Goal: Navigation & Orientation: Find specific page/section

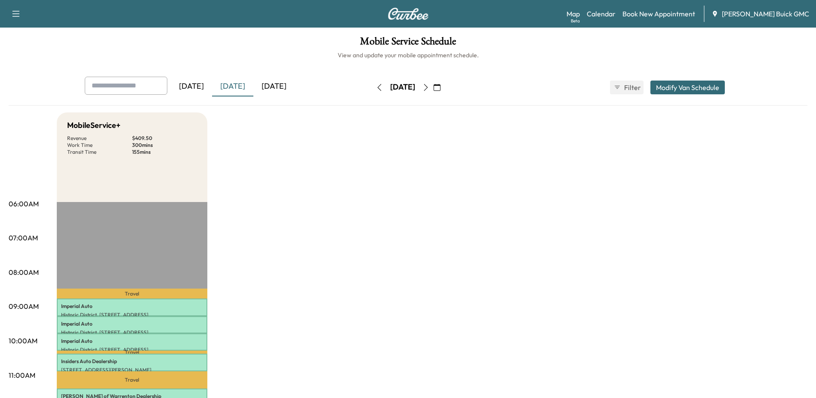
scroll to position [215, 0]
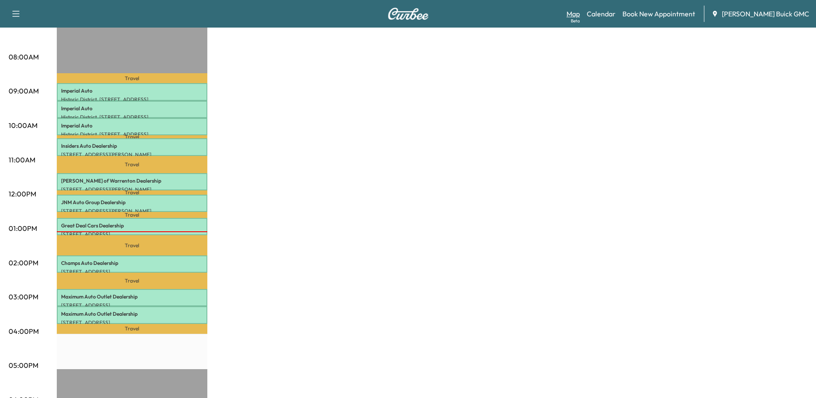
click at [580, 12] on link "Map Beta" at bounding box center [573, 14] width 13 height 10
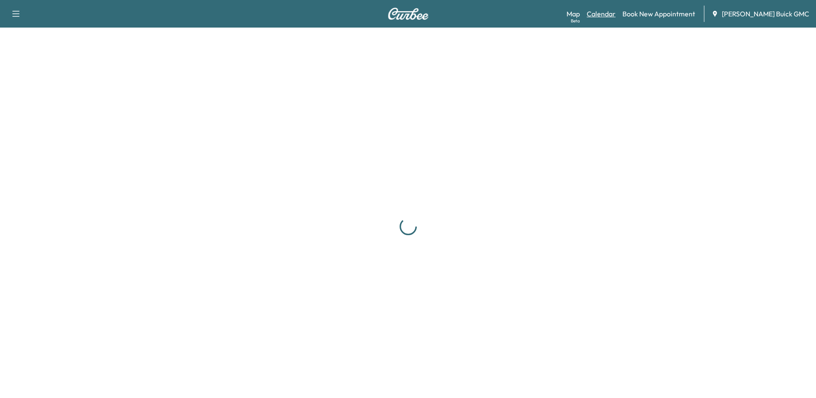
click at [616, 14] on link "Calendar" at bounding box center [601, 14] width 29 height 10
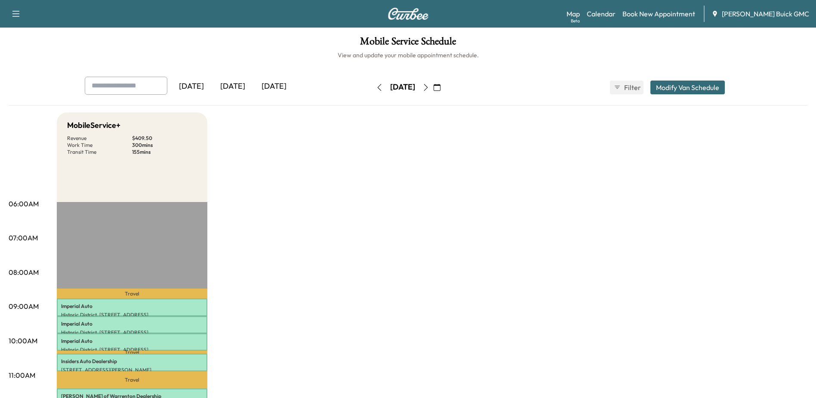
click at [441, 87] on icon "button" at bounding box center [437, 87] width 7 height 7
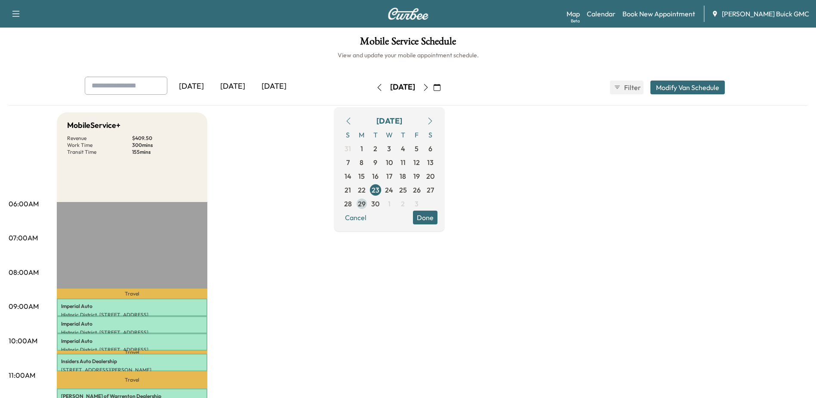
click at [366, 205] on span "29" at bounding box center [362, 203] width 8 height 10
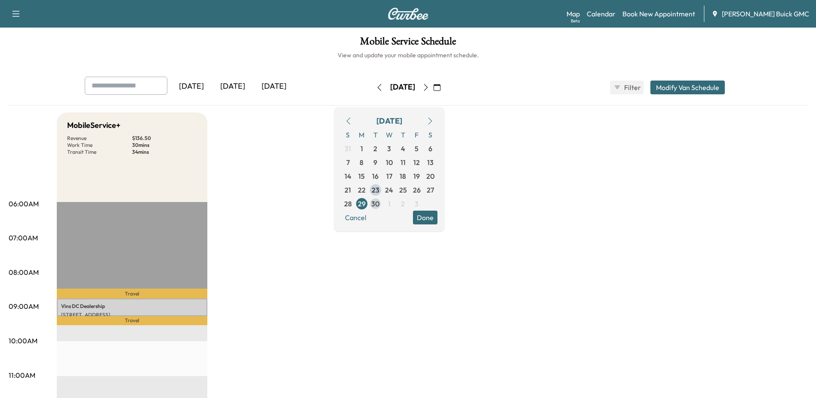
click at [380, 205] on span "30" at bounding box center [375, 203] width 8 height 10
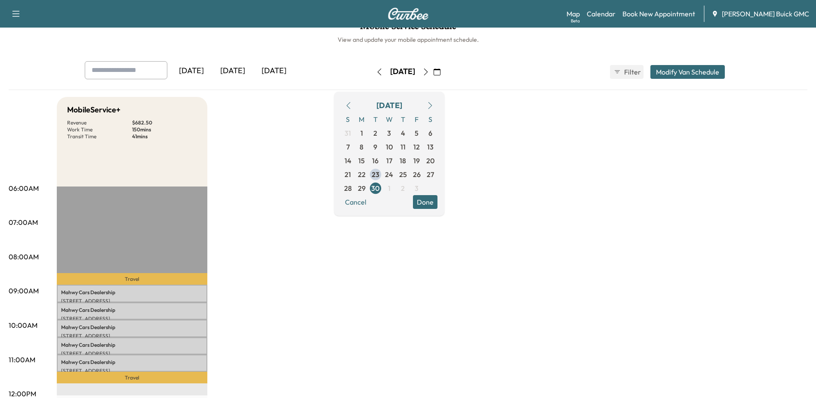
scroll to position [43, 0]
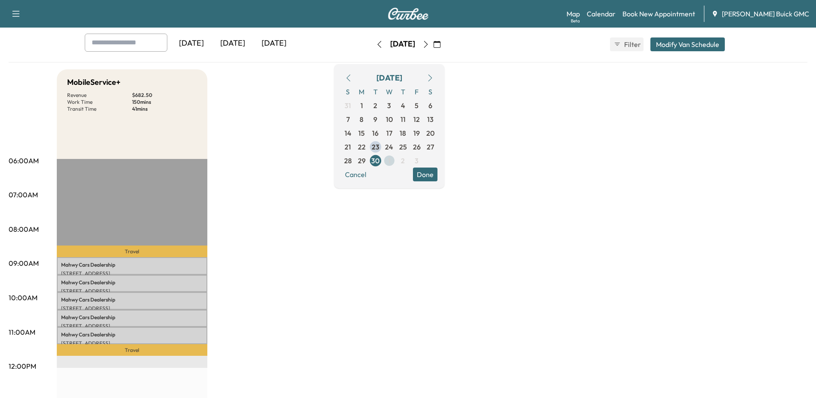
click at [391, 161] on span "1" at bounding box center [389, 160] width 3 height 10
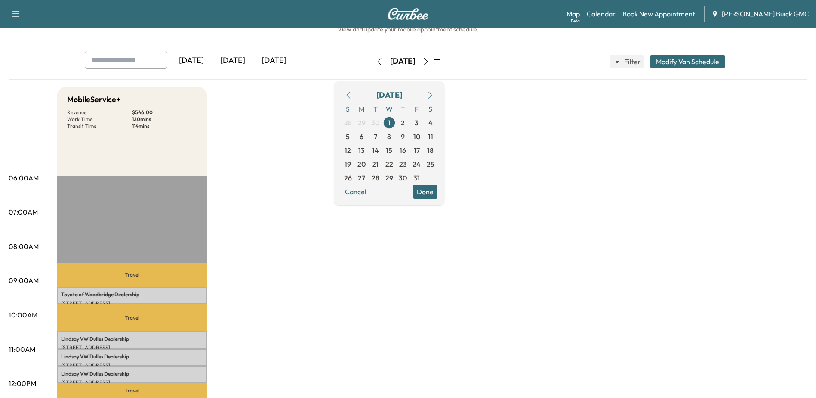
scroll to position [86, 0]
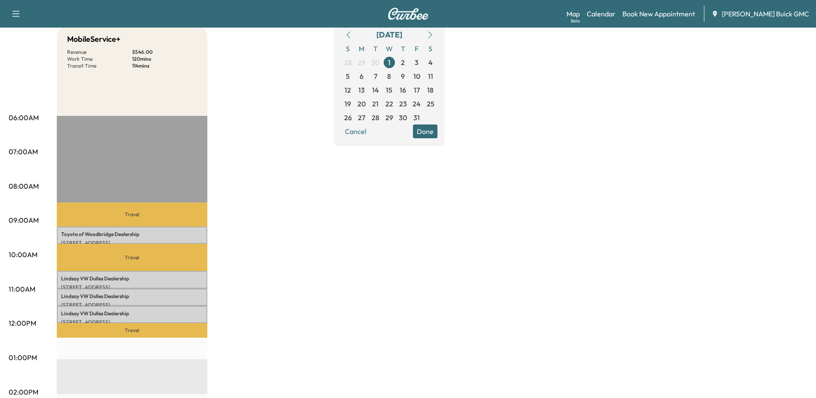
click at [405, 61] on span "2" at bounding box center [403, 62] width 4 height 10
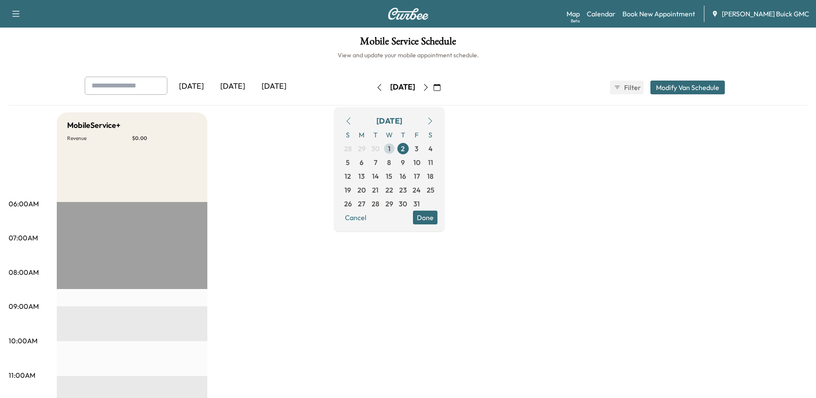
click at [391, 149] on span "1" at bounding box center [389, 148] width 3 height 10
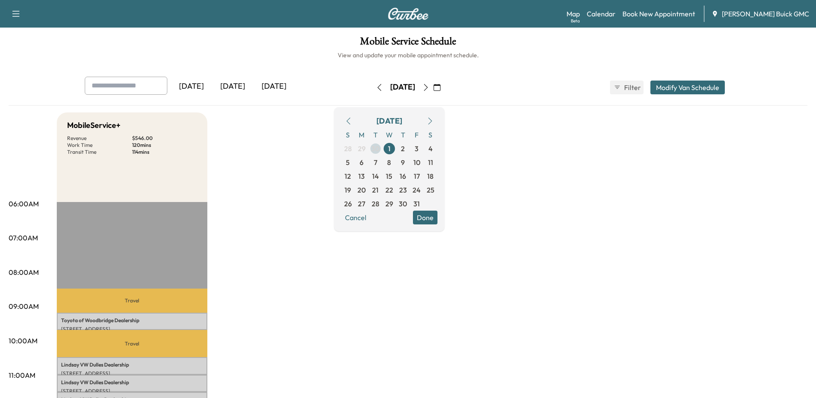
click at [380, 149] on span "30" at bounding box center [375, 148] width 8 height 10
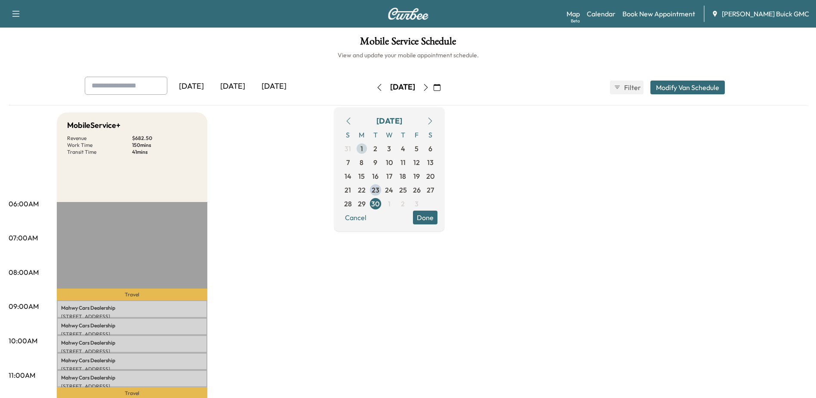
click at [369, 148] on span "1" at bounding box center [362, 149] width 14 height 14
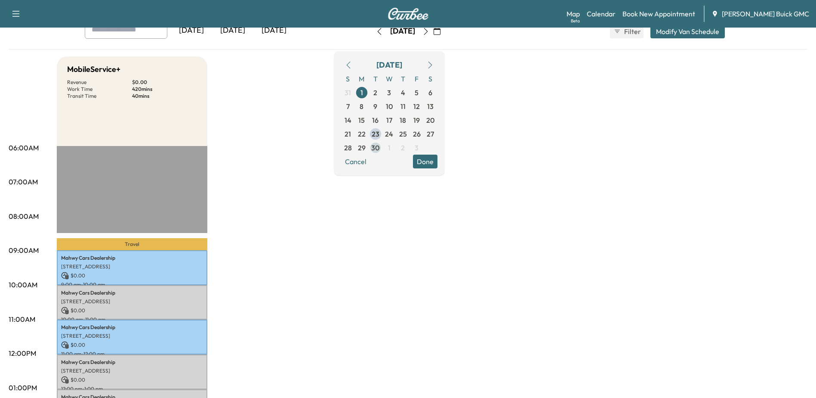
scroll to position [43, 0]
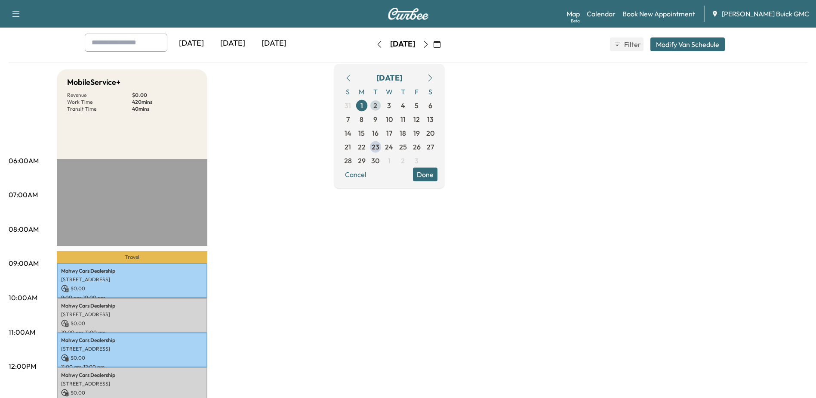
click at [383, 107] on span "2" at bounding box center [376, 106] width 14 height 14
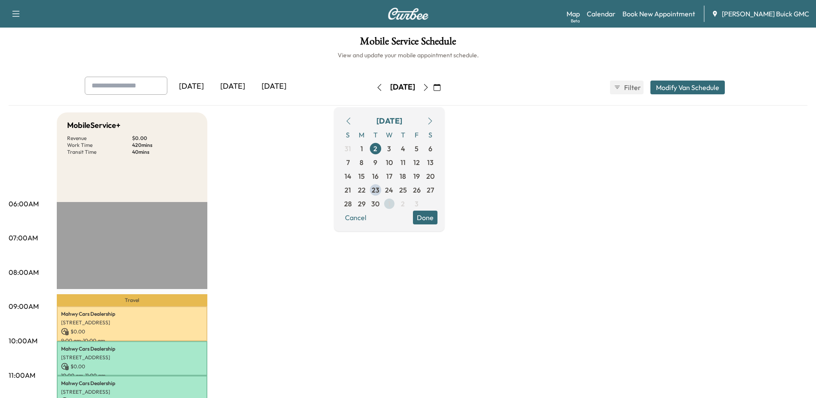
click at [391, 204] on span "1" at bounding box center [389, 203] width 3 height 10
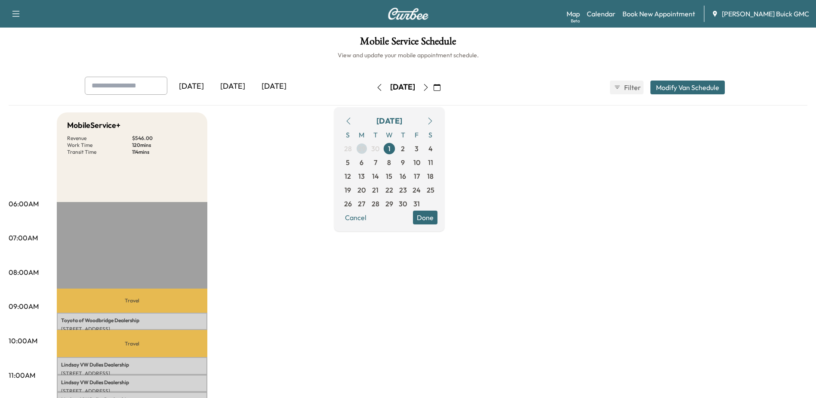
click at [366, 149] on span "29" at bounding box center [362, 148] width 8 height 10
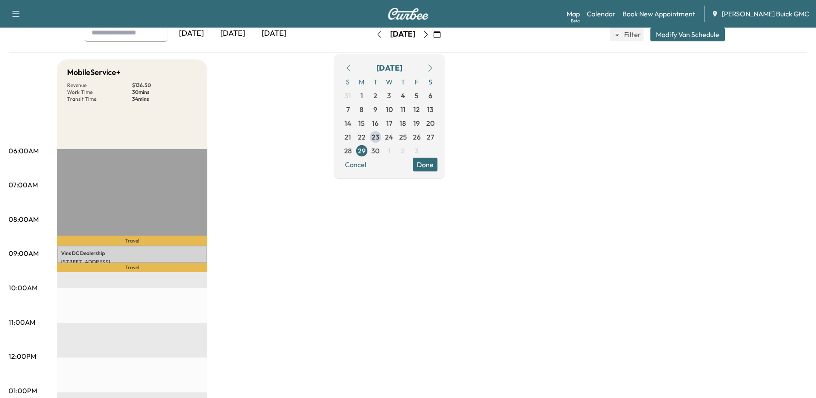
scroll to position [43, 0]
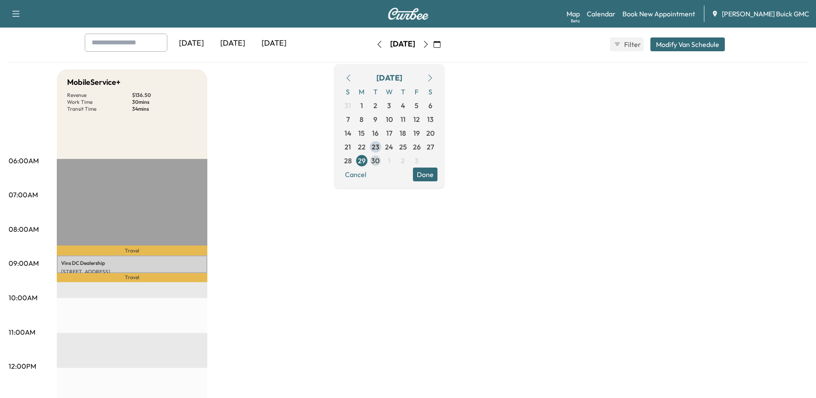
click at [380, 161] on span "30" at bounding box center [375, 160] width 8 height 10
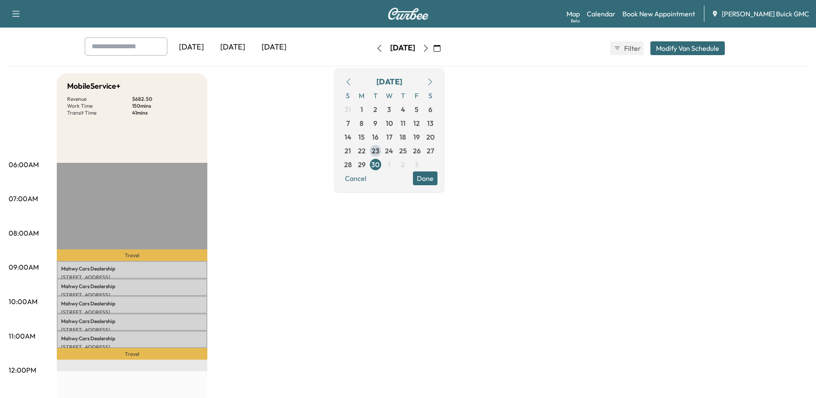
scroll to position [86, 0]
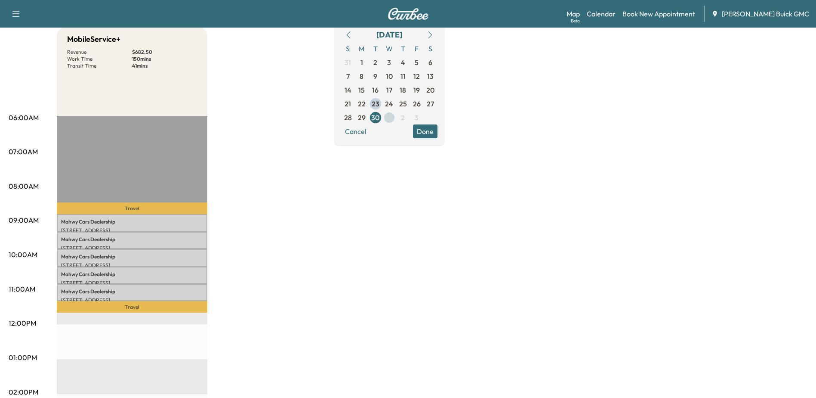
click at [391, 121] on span "1" at bounding box center [389, 117] width 3 height 10
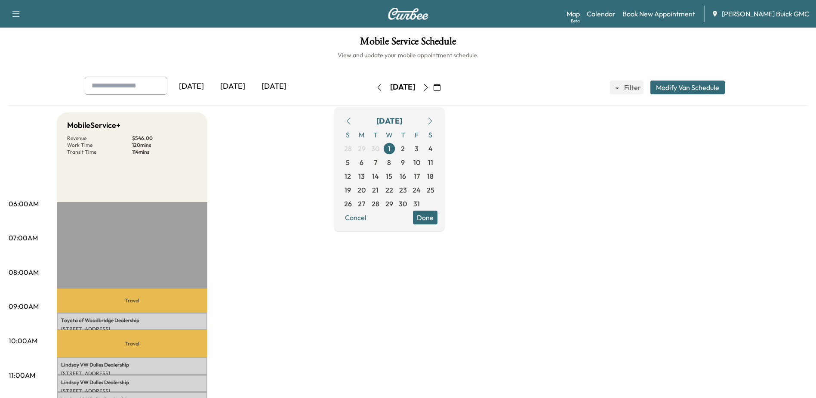
click at [352, 123] on icon "button" at bounding box center [348, 121] width 7 height 7
click at [407, 191] on span "25" at bounding box center [403, 190] width 8 height 10
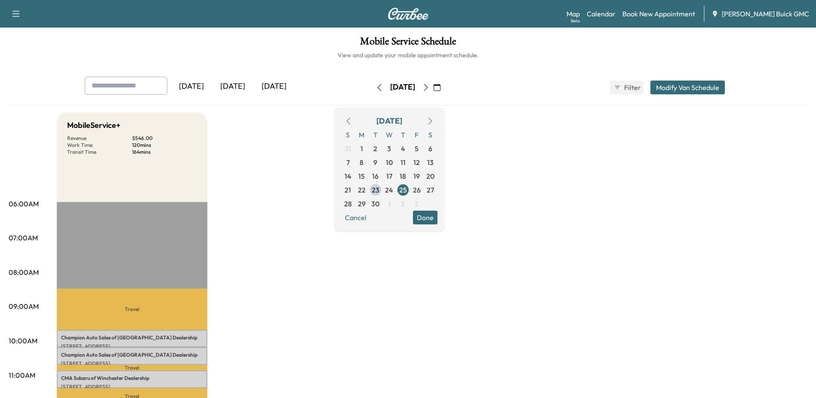
click at [434, 118] on icon "button" at bounding box center [430, 121] width 7 height 7
click at [352, 119] on icon "button" at bounding box center [348, 121] width 7 height 7
click at [421, 191] on span "26" at bounding box center [417, 190] width 8 height 10
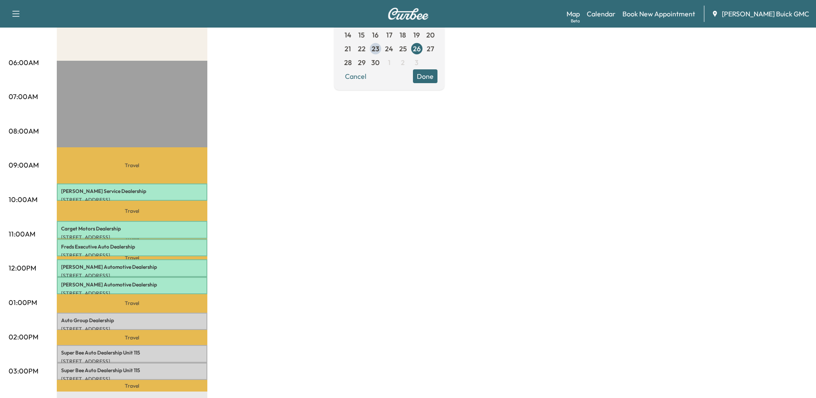
scroll to position [172, 0]
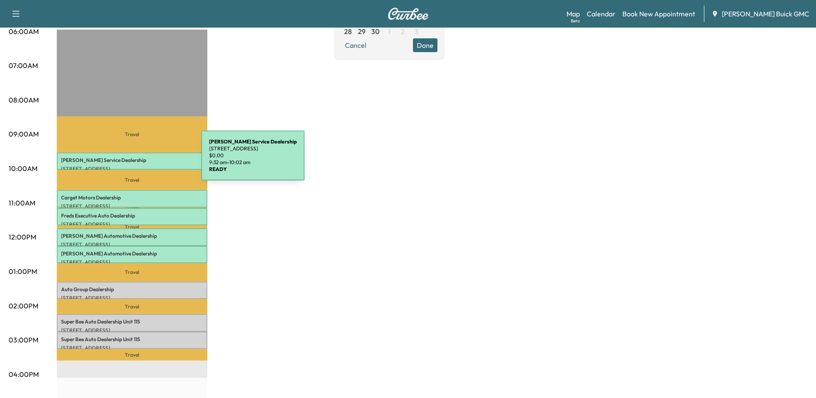
click at [137, 161] on p "[PERSON_NAME] Service Dealership" at bounding box center [132, 160] width 142 height 7
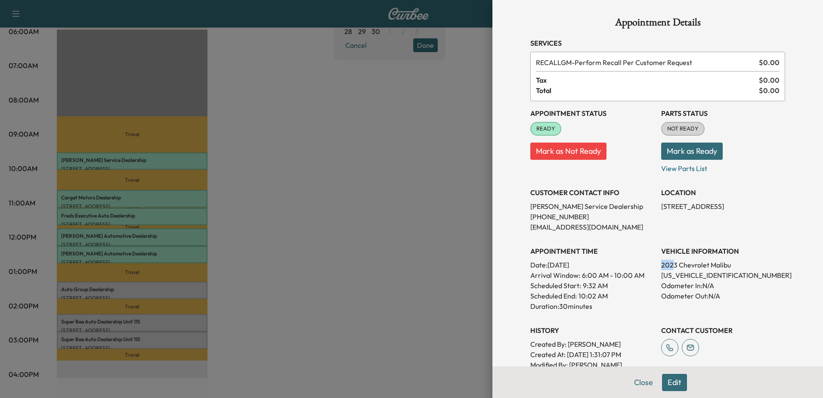
drag, startPoint x: 654, startPoint y: 264, endPoint x: 669, endPoint y: 267, distance: 15.7
click at [669, 267] on div "Appointment Status READY Mark as Not Ready Parts Status NOT READY Mark as Ready…" at bounding box center [657, 240] width 255 height 279
drag, startPoint x: 669, startPoint y: 267, endPoint x: 679, endPoint y: 283, distance: 19.1
click at [679, 283] on p "Odometer In: N/A" at bounding box center [723, 285] width 124 height 10
click at [91, 195] on div at bounding box center [411, 199] width 823 height 398
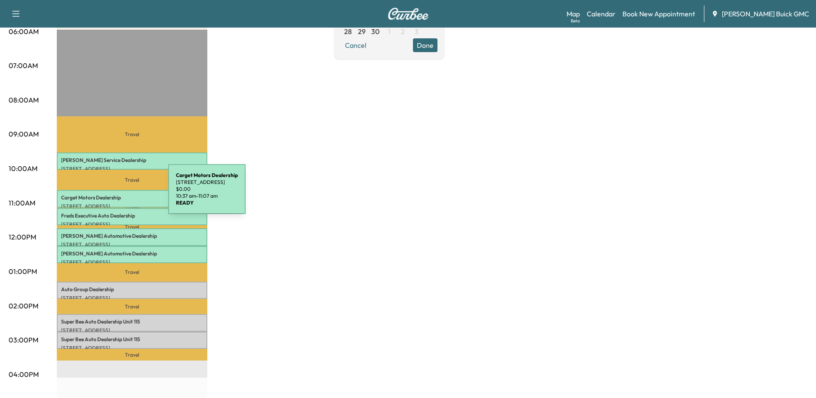
click at [104, 194] on p "Carget Motors Dealership" at bounding box center [132, 197] width 142 height 7
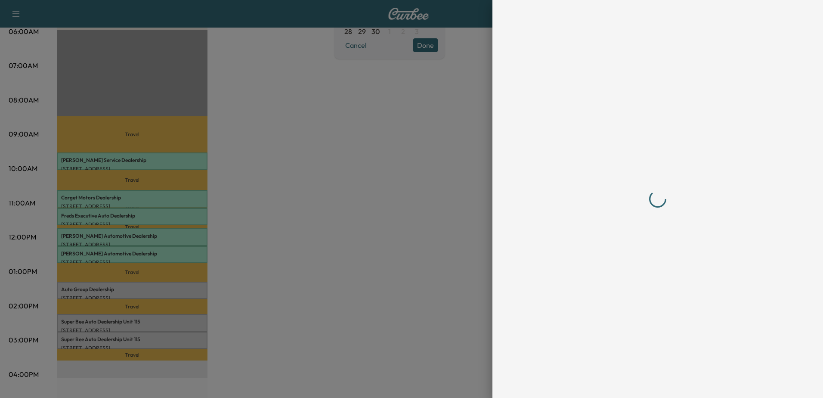
click at [305, 177] on div at bounding box center [411, 199] width 823 height 398
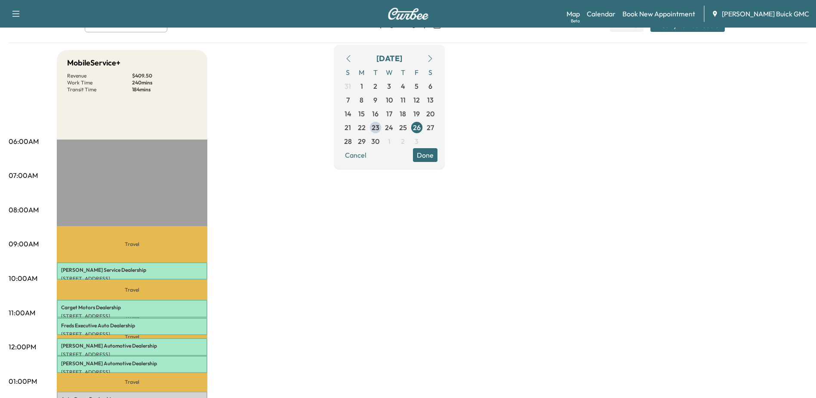
scroll to position [0, 0]
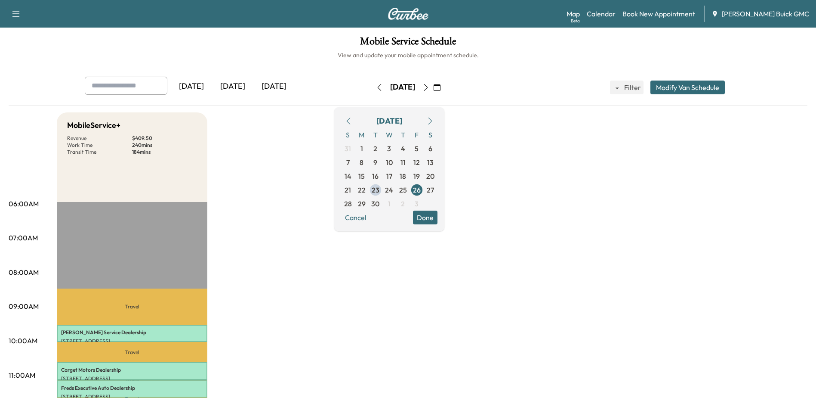
click at [372, 89] on button "button" at bounding box center [379, 87] width 15 height 14
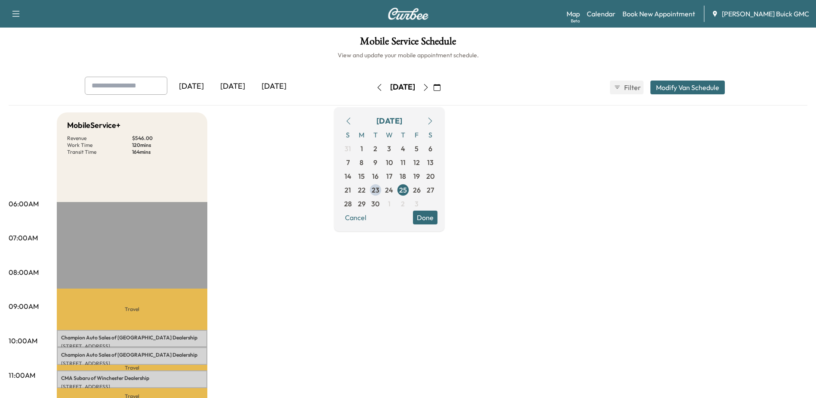
click at [441, 85] on icon "button" at bounding box center [437, 87] width 7 height 7
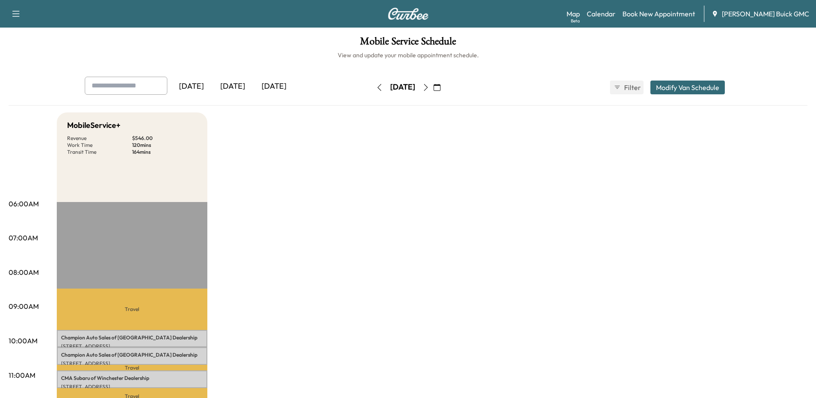
click at [441, 86] on icon "button" at bounding box center [437, 87] width 7 height 7
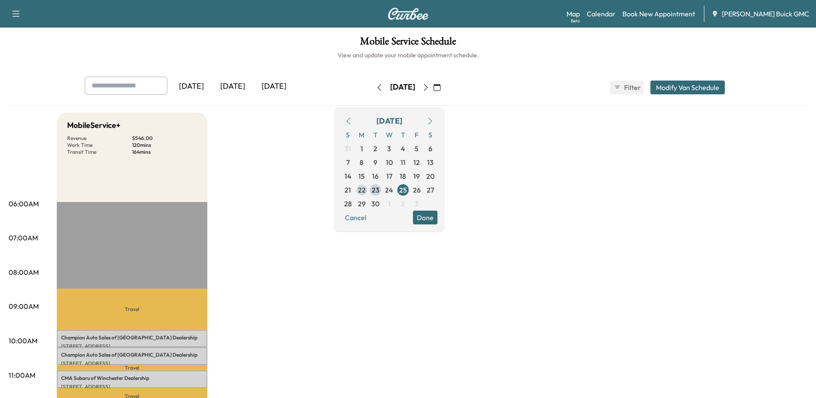
click at [366, 193] on span "22" at bounding box center [362, 190] width 8 height 10
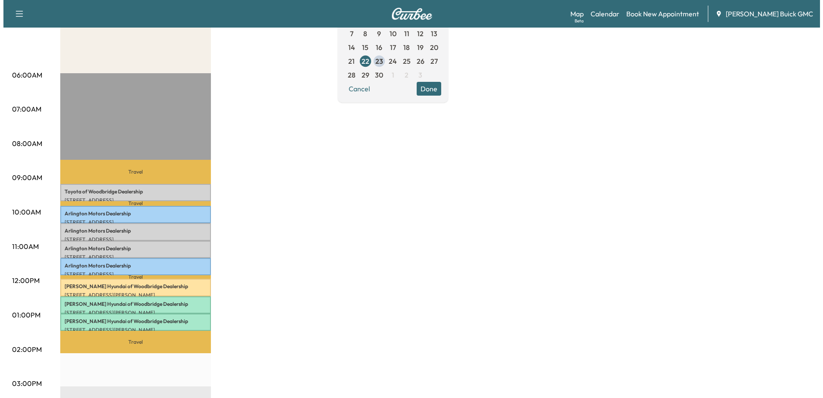
scroll to position [129, 0]
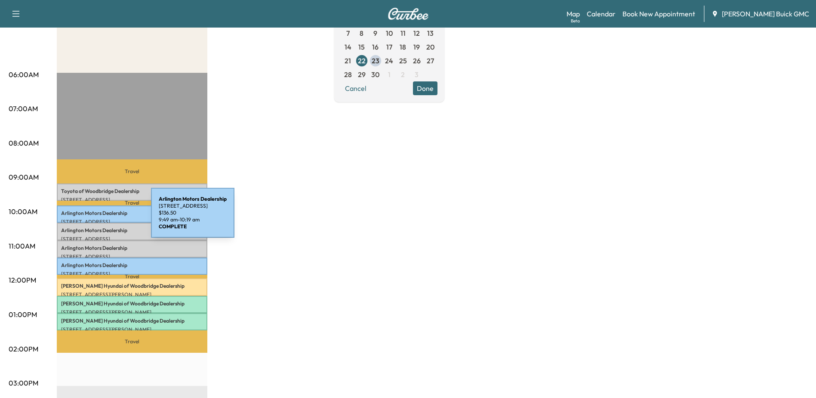
click at [87, 218] on p "[STREET_ADDRESS]" at bounding box center [132, 221] width 142 height 7
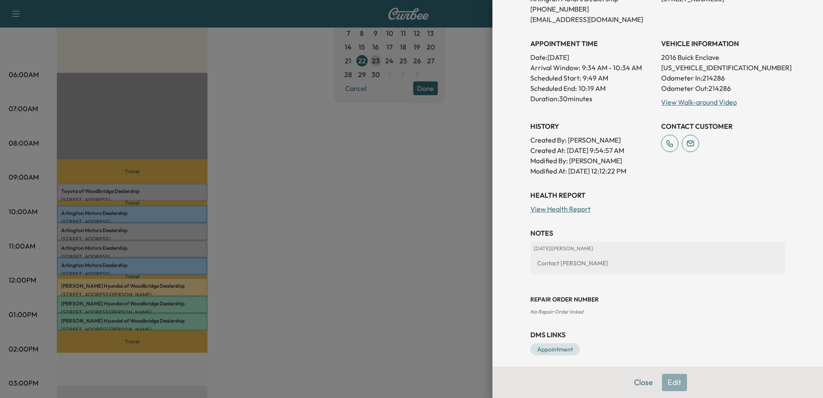
scroll to position [189, 0]
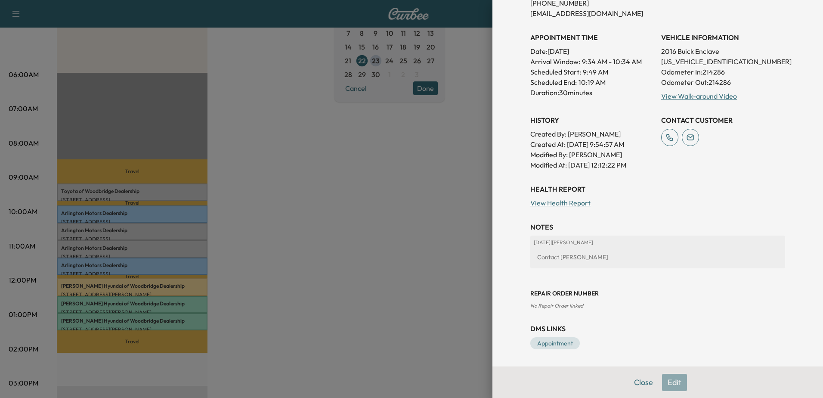
click at [117, 213] on div at bounding box center [411, 199] width 823 height 398
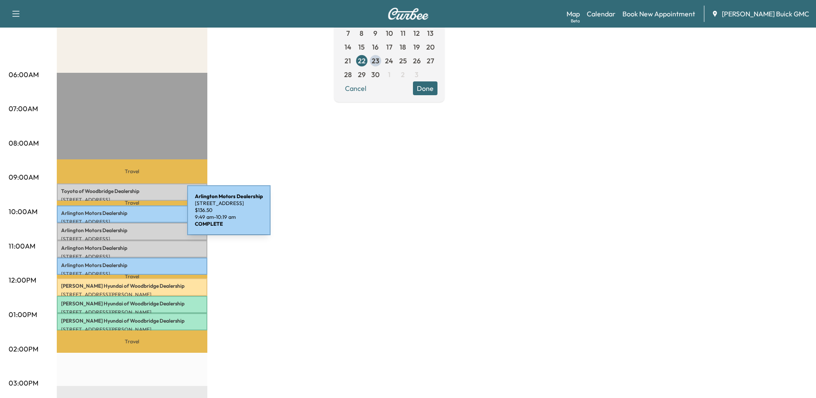
click at [123, 215] on div "Arlington Motors Dealership [STREET_ADDRESS] $ 136.50 9:49 am - 10:19 am" at bounding box center [132, 213] width 151 height 17
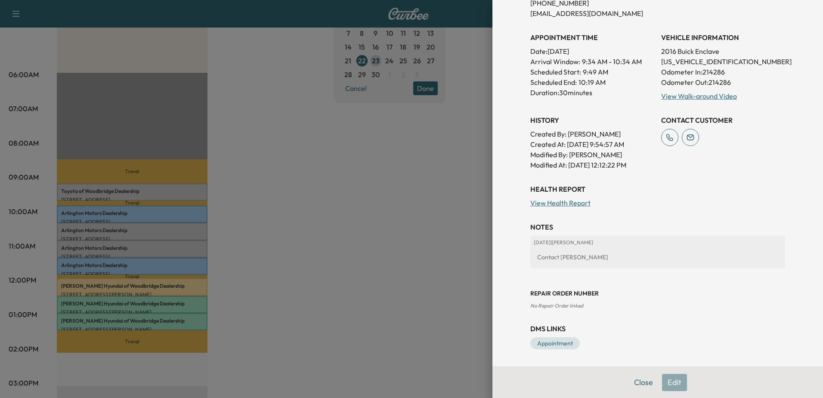
click at [109, 226] on div at bounding box center [411, 199] width 823 height 398
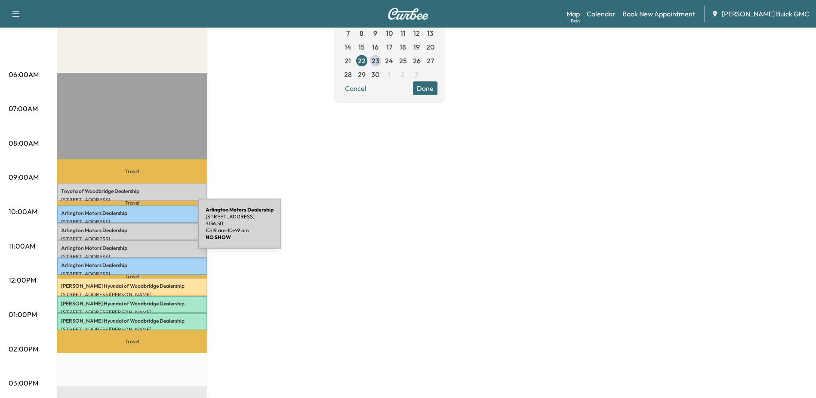
click at [133, 229] on p "Arlington Motors Dealership" at bounding box center [132, 230] width 142 height 7
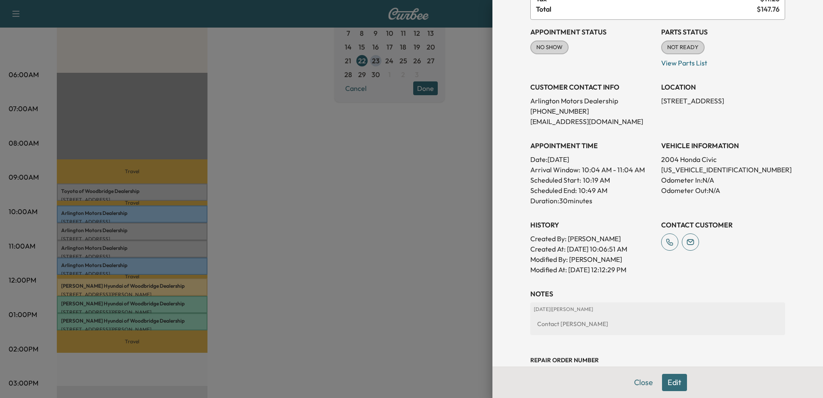
scroll to position [148, 0]
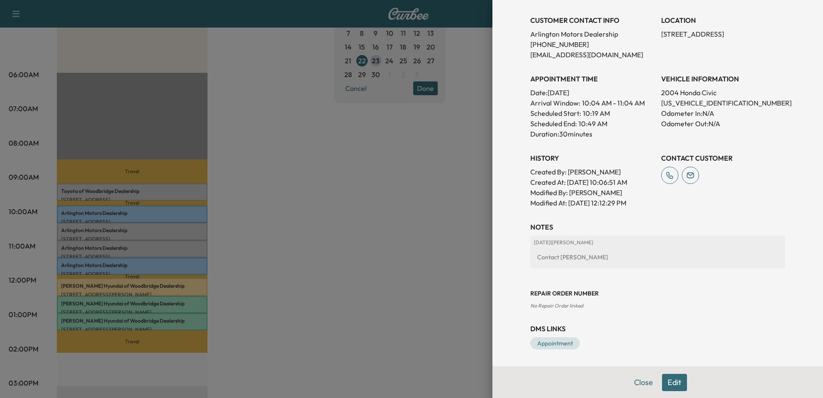
click at [130, 247] on div at bounding box center [411, 199] width 823 height 398
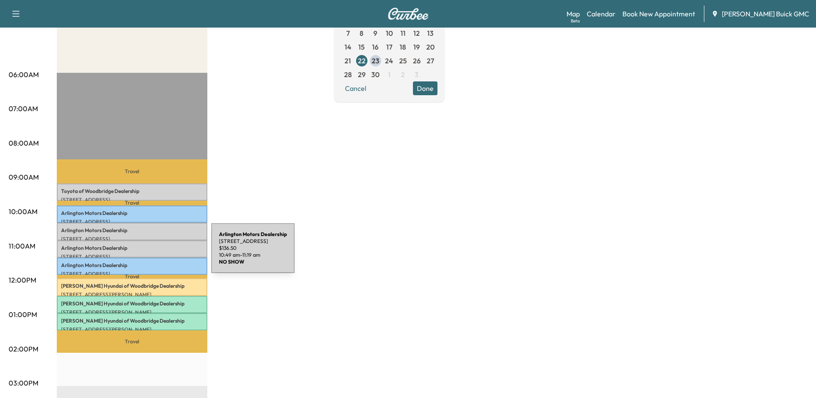
click at [140, 249] on div "Arlington Motors Dealership [STREET_ADDRESS] $ 136.50 10:49 am - 11:19 am" at bounding box center [132, 248] width 151 height 17
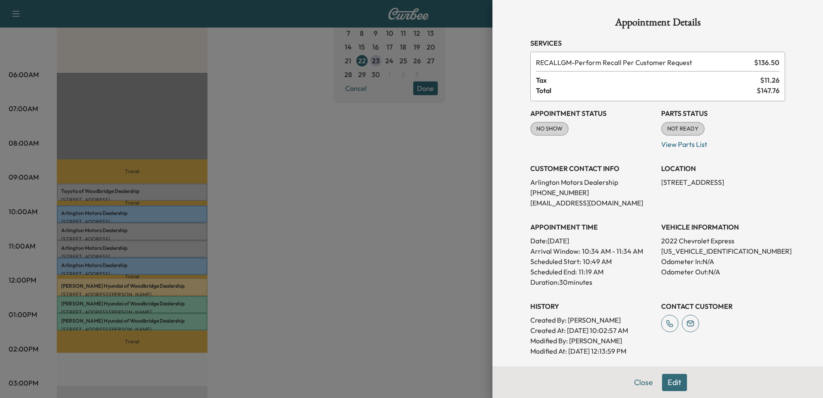
scroll to position [191, 0]
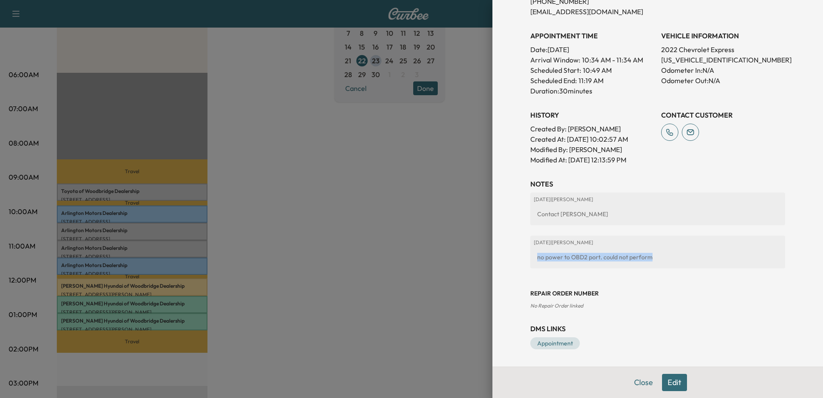
drag, startPoint x: 530, startPoint y: 257, endPoint x: 672, endPoint y: 258, distance: 142.5
click at [672, 258] on div "no power to OBD2 port. could not perform" at bounding box center [658, 256] width 248 height 15
drag, startPoint x: 672, startPoint y: 258, endPoint x: 648, endPoint y: 259, distance: 24.5
click at [648, 259] on div "no power to OBD2 port. could not perform" at bounding box center [658, 256] width 248 height 15
drag, startPoint x: 604, startPoint y: 240, endPoint x: 495, endPoint y: 247, distance: 109.1
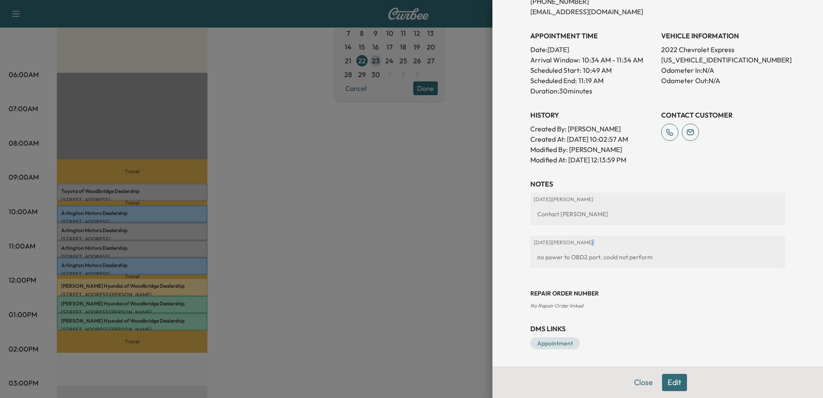
click at [495, 247] on div "Appointment Details Services RECALLGM - Perform Recall Per Customer Request $ 1…" at bounding box center [657, 199] width 331 height 398
click at [675, 251] on div "no power to OBD2 port. could not perform" at bounding box center [658, 256] width 248 height 15
drag, startPoint x: 532, startPoint y: 258, endPoint x: 657, endPoint y: 260, distance: 125.7
click at [657, 260] on div "no power to OBD2 port. could not perform" at bounding box center [658, 256] width 248 height 15
click at [118, 261] on div at bounding box center [411, 199] width 823 height 398
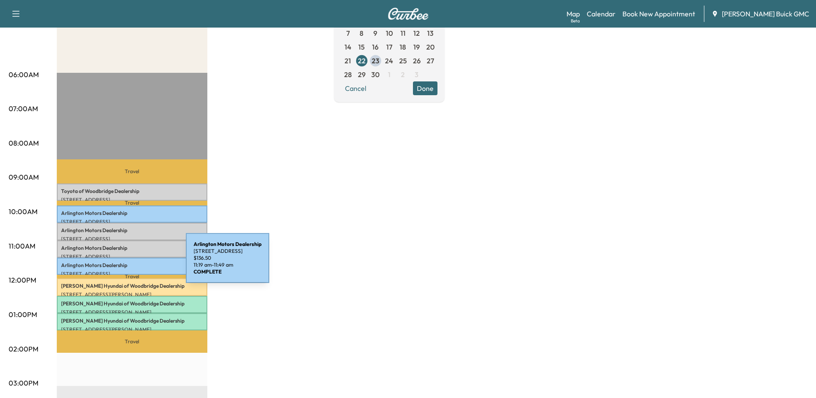
click at [121, 263] on p "Arlington Motors Dealership" at bounding box center [132, 265] width 142 height 7
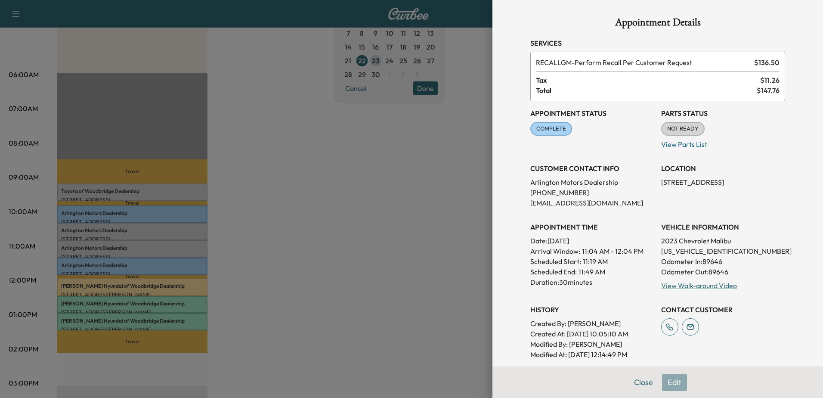
scroll to position [189, 0]
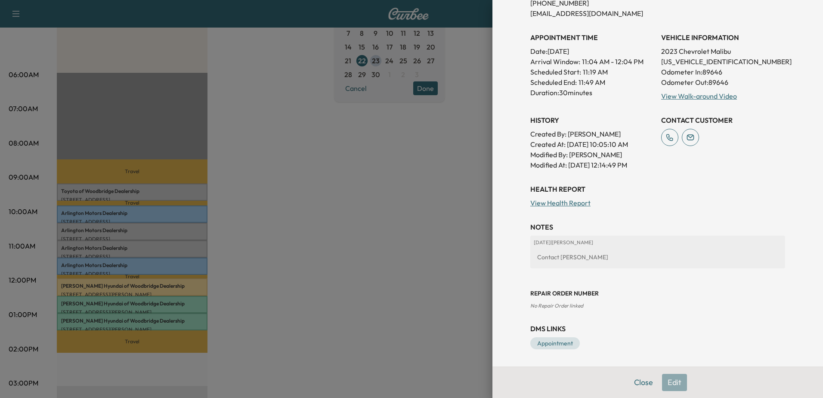
click at [139, 300] on div at bounding box center [411, 199] width 823 height 398
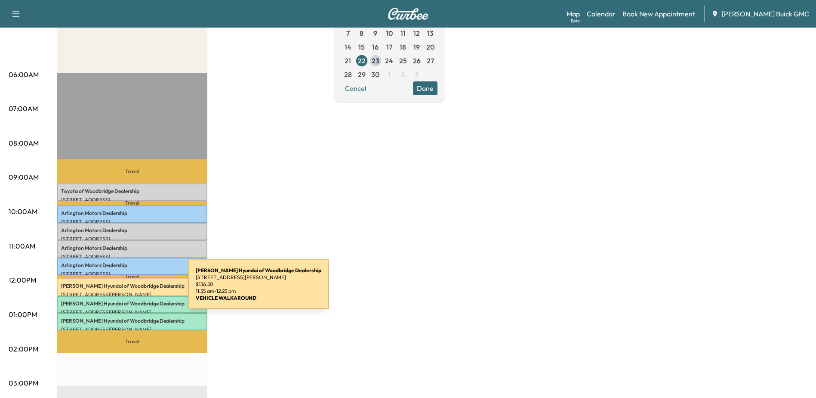
click at [124, 291] on p "[STREET_ADDRESS][PERSON_NAME]" at bounding box center [132, 294] width 142 height 7
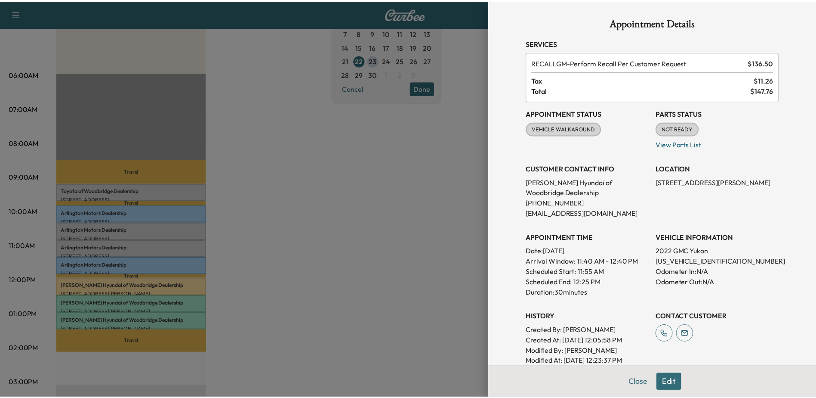
scroll to position [158, 0]
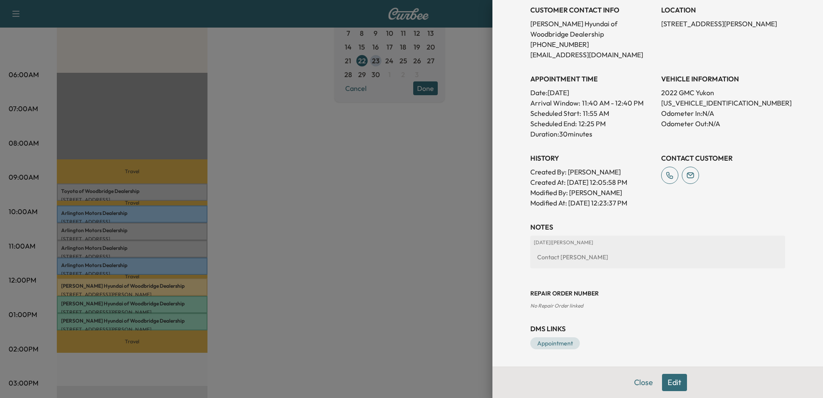
click at [405, 62] on div at bounding box center [411, 199] width 823 height 398
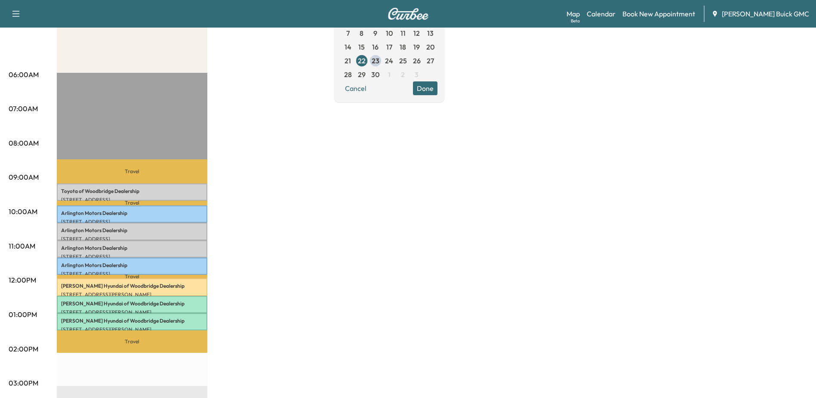
click at [380, 62] on span "23" at bounding box center [376, 61] width 8 height 10
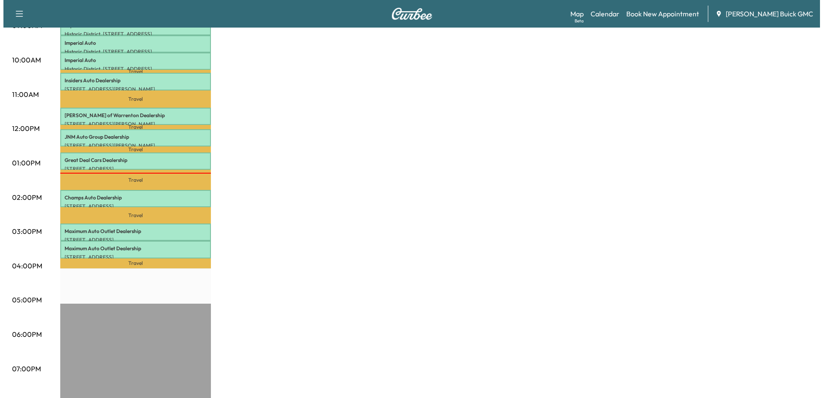
scroll to position [301, 0]
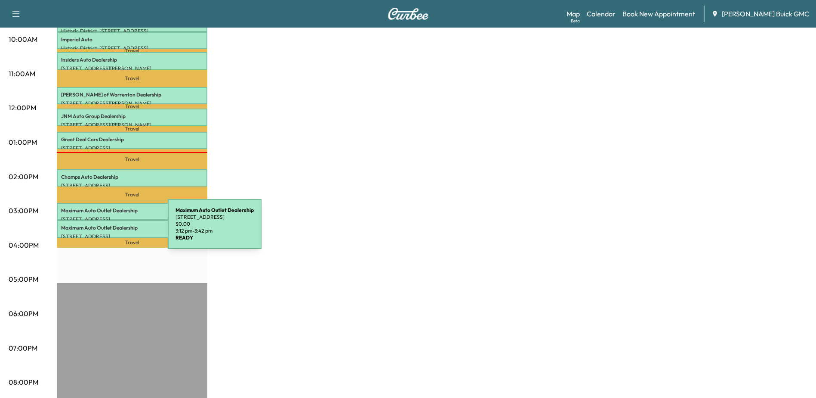
click at [103, 233] on p "[STREET_ADDRESS]" at bounding box center [132, 236] width 142 height 7
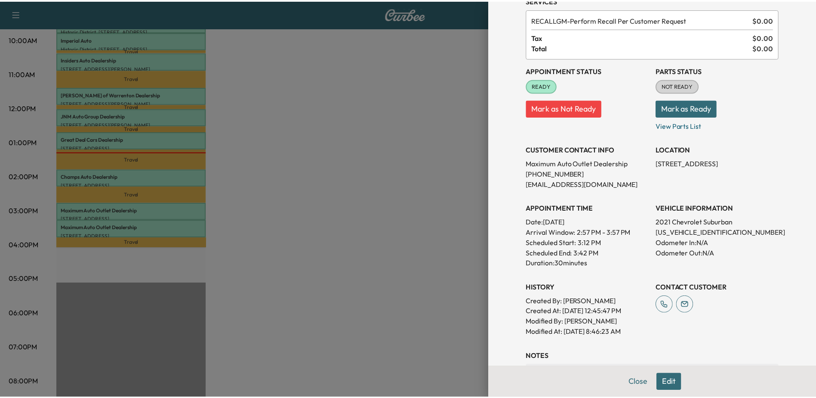
scroll to position [0, 0]
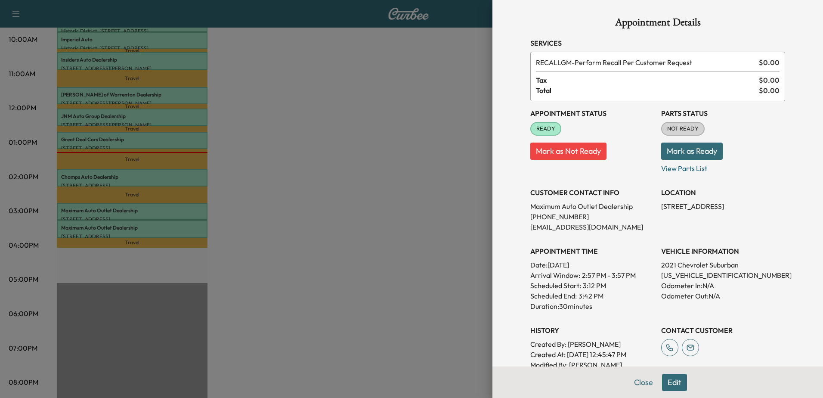
drag, startPoint x: 309, startPoint y: 182, endPoint x: 365, endPoint y: 272, distance: 106.1
click at [309, 182] on div at bounding box center [411, 199] width 823 height 398
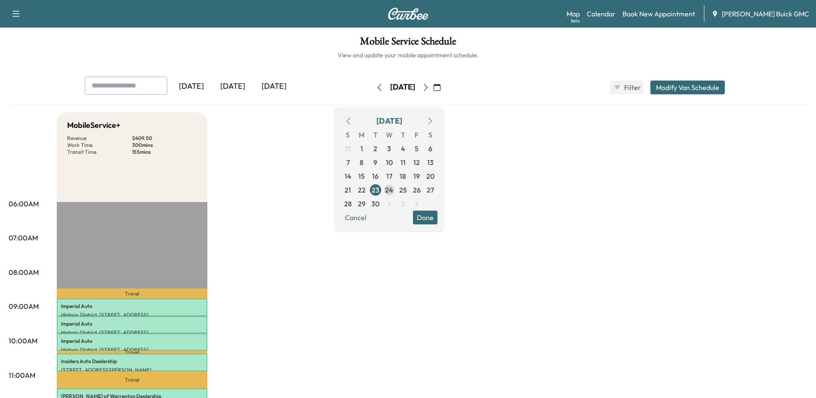
click at [393, 193] on span "24" at bounding box center [389, 190] width 8 height 10
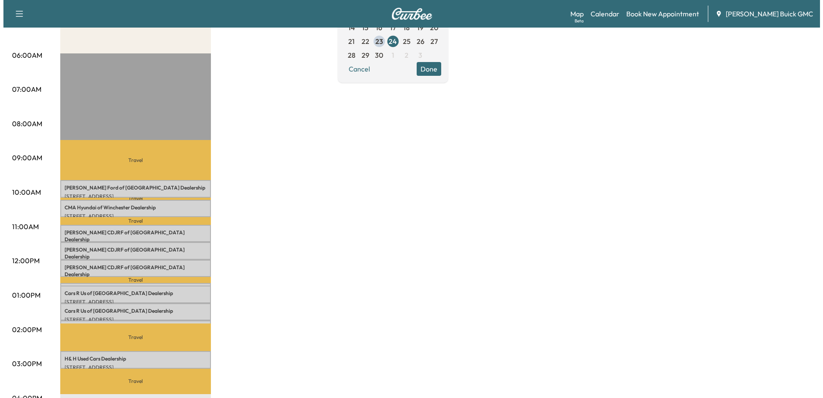
scroll to position [129, 0]
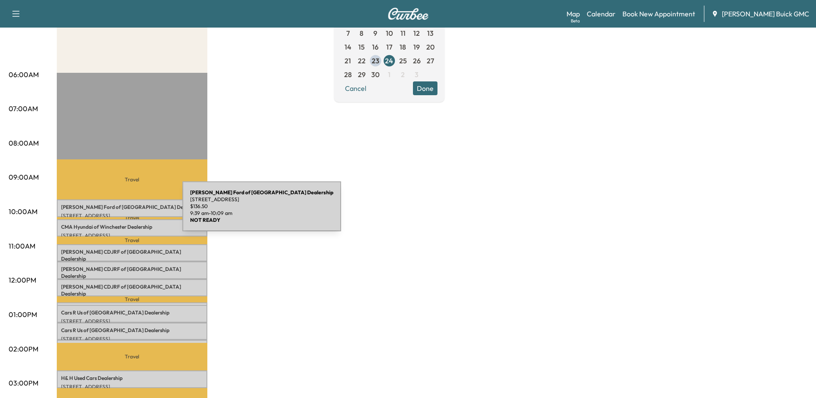
click at [116, 209] on p "[PERSON_NAME] Ford of Winchester Dealership" at bounding box center [132, 207] width 142 height 7
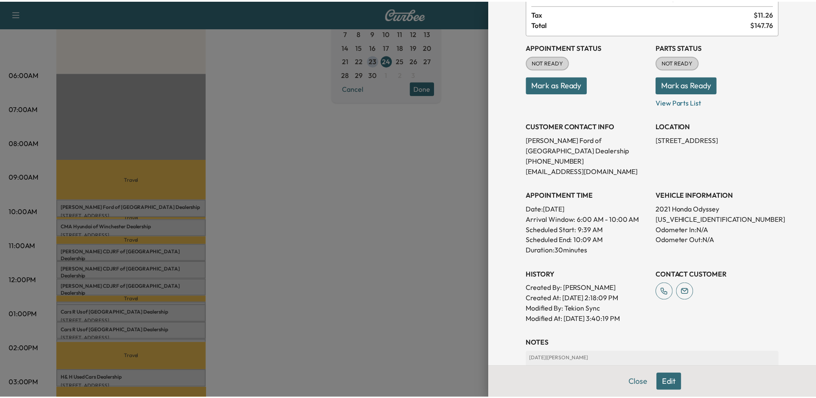
scroll to position [0, 0]
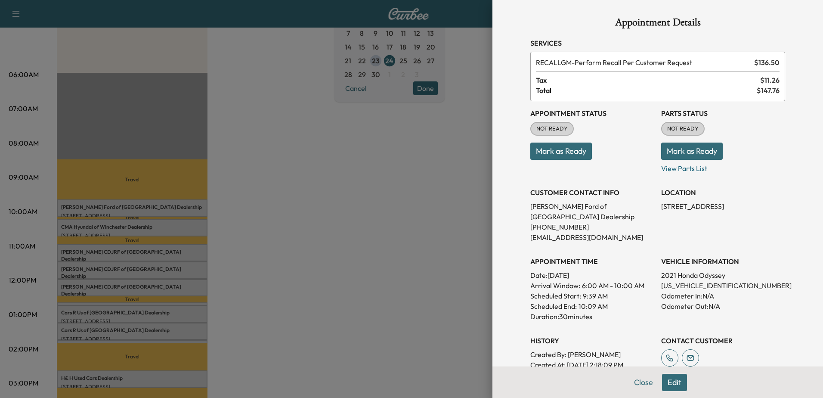
click at [394, 159] on div at bounding box center [411, 199] width 823 height 398
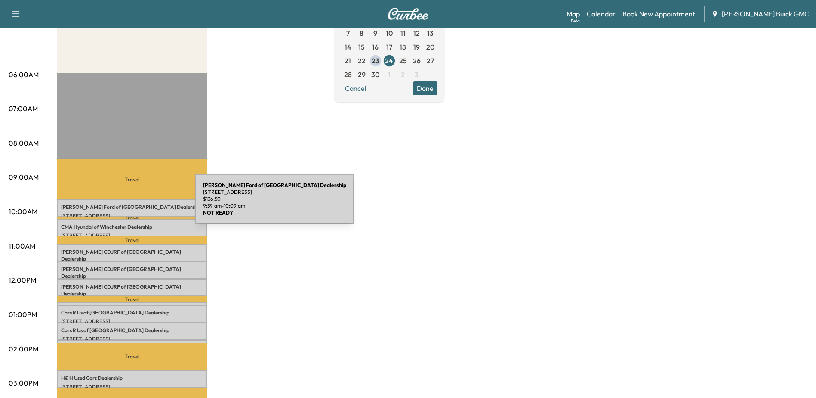
click at [131, 204] on p "[PERSON_NAME] Ford of Winchester Dealership" at bounding box center [132, 207] width 142 height 7
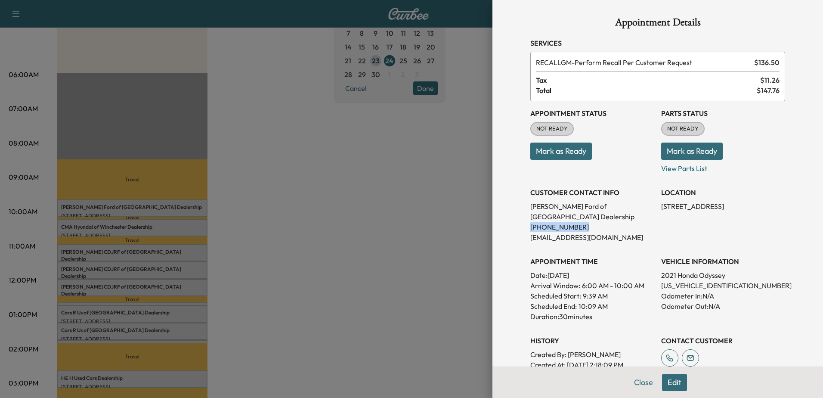
drag, startPoint x: 524, startPoint y: 217, endPoint x: 570, endPoint y: 220, distance: 46.1
click at [570, 222] on p "[PHONE_NUMBER]" at bounding box center [592, 227] width 124 height 10
drag, startPoint x: 570, startPoint y: 220, endPoint x: 550, endPoint y: 229, distance: 22.1
click at [550, 232] on p "[EMAIL_ADDRESS][DOMAIN_NAME]" at bounding box center [592, 237] width 124 height 10
click at [551, 232] on p "[EMAIL_ADDRESS][DOMAIN_NAME]" at bounding box center [592, 237] width 124 height 10
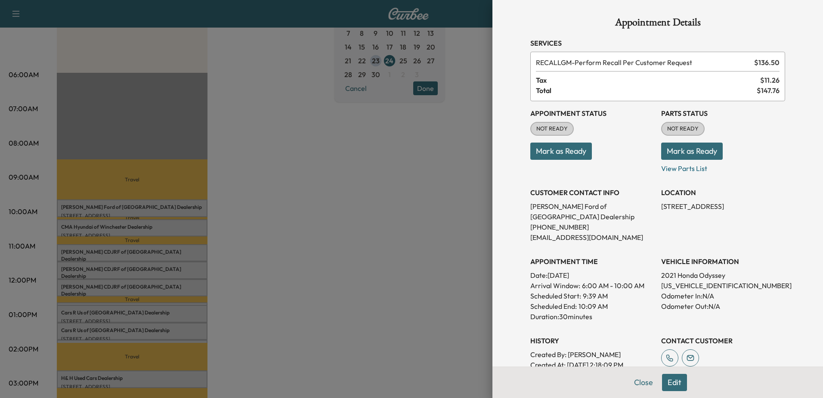
drag, startPoint x: 551, startPoint y: 229, endPoint x: 549, endPoint y: 251, distance: 21.6
click at [549, 256] on h3 "APPOINTMENT TIME" at bounding box center [592, 261] width 124 height 10
drag, startPoint x: 549, startPoint y: 251, endPoint x: 562, endPoint y: 263, distance: 18.3
click at [562, 270] on p "Date: [DATE]" at bounding box center [592, 275] width 124 height 10
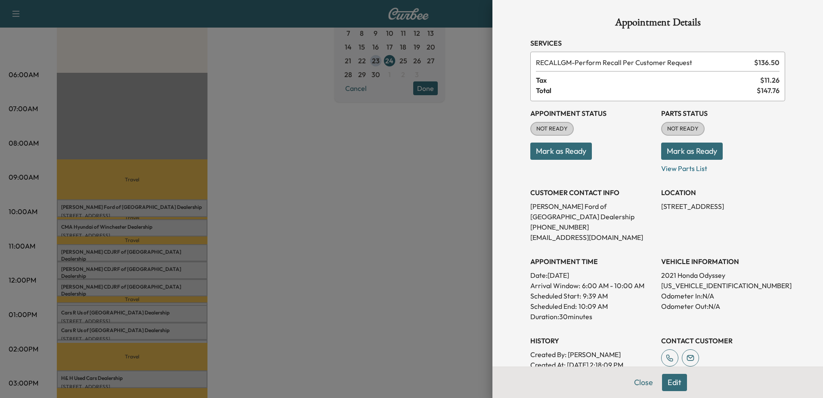
click at [562, 270] on p "Date: [DATE]" at bounding box center [592, 275] width 124 height 10
drag, startPoint x: 562, startPoint y: 263, endPoint x: 523, endPoint y: 266, distance: 38.9
click at [523, 266] on div "Appointment Details Services RECALLGM - Perform Recall Per Customer Request $ 1…" at bounding box center [657, 274] width 275 height 549
drag, startPoint x: 523, startPoint y: 266, endPoint x: 564, endPoint y: 267, distance: 40.5
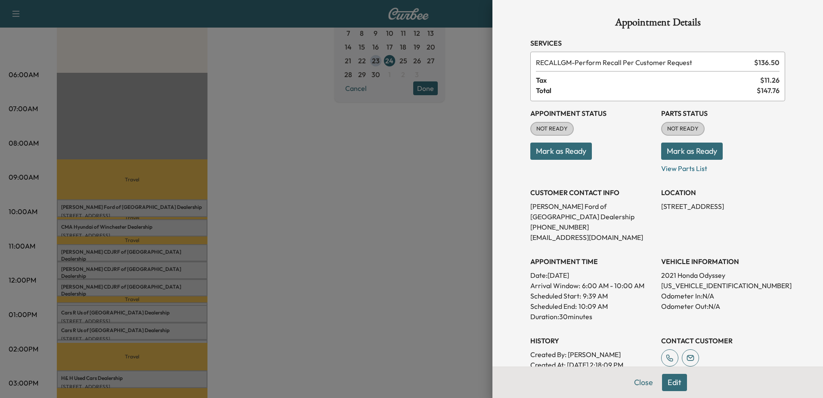
click at [564, 270] on p "Date: [DATE]" at bounding box center [592, 275] width 124 height 10
drag, startPoint x: 564, startPoint y: 267, endPoint x: 562, endPoint y: 277, distance: 9.7
click at [562, 280] on p "Arrival Window: 6:00 AM - 10:00 AM" at bounding box center [592, 285] width 124 height 10
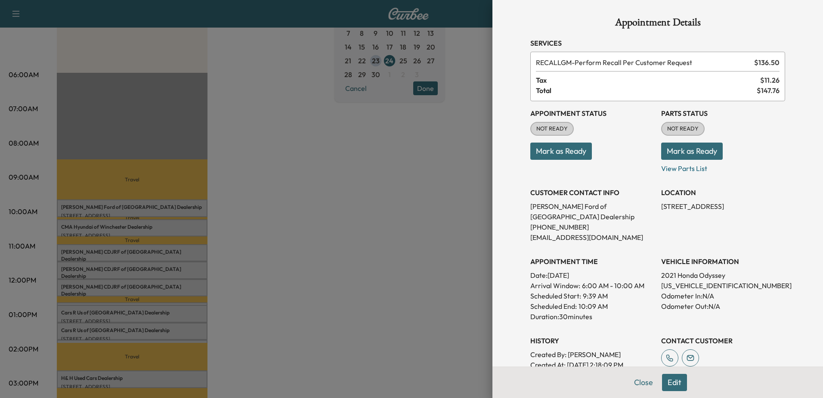
drag, startPoint x: 562, startPoint y: 277, endPoint x: 530, endPoint y: 279, distance: 31.5
click at [530, 280] on p "Arrival Window: 6:00 AM - 10:00 AM" at bounding box center [592, 285] width 124 height 10
drag, startPoint x: 530, startPoint y: 279, endPoint x: 572, endPoint y: 277, distance: 41.8
click at [572, 280] on p "Arrival Window: 6:00 AM - 10:00 AM" at bounding box center [592, 285] width 124 height 10
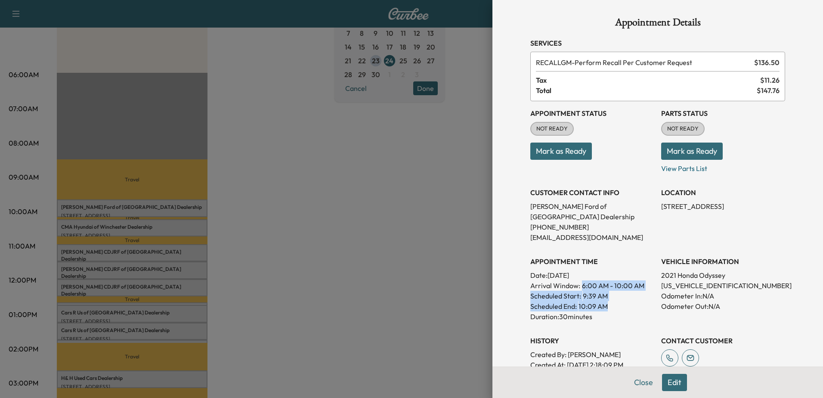
drag, startPoint x: 575, startPoint y: 278, endPoint x: 637, endPoint y: 292, distance: 63.7
click at [637, 292] on div "APPOINTMENT TIME Date: [DATE] Arrival Window: 6:00 AM - 10:00 AM Scheduled Star…" at bounding box center [592, 285] width 124 height 72
drag, startPoint x: 637, startPoint y: 292, endPoint x: 500, endPoint y: 250, distance: 142.8
click at [500, 250] on div "Appointment Details Services RECALLGM - Perform Recall Per Customer Request $ 1…" at bounding box center [657, 199] width 331 height 398
click at [604, 311] on p "Duration: 30 minutes" at bounding box center [592, 316] width 124 height 10
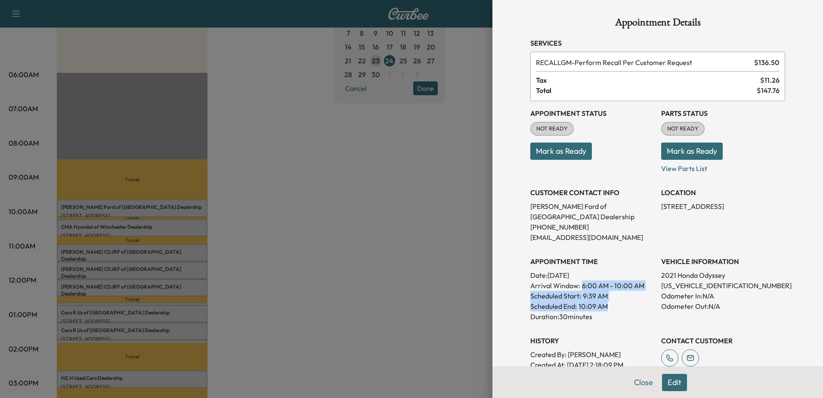
click at [604, 311] on p "Duration: 30 minutes" at bounding box center [592, 316] width 124 height 10
click at [601, 311] on p "Duration: 30 minutes" at bounding box center [592, 316] width 124 height 10
click at [594, 311] on p "Duration: 30 minutes" at bounding box center [592, 316] width 124 height 10
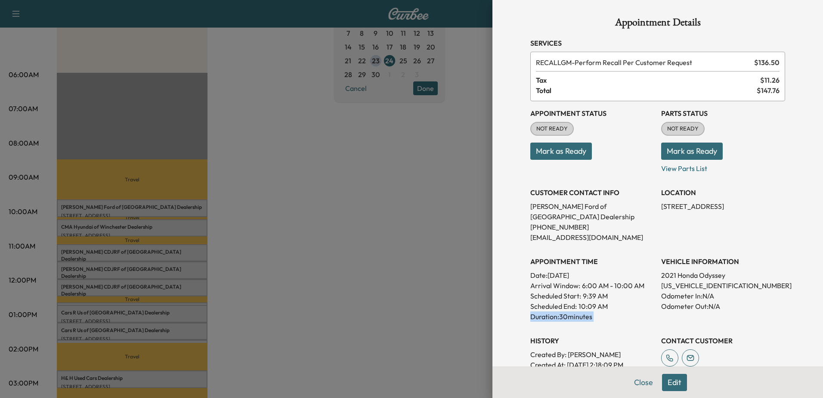
click at [594, 311] on p "Duration: 30 minutes" at bounding box center [592, 316] width 124 height 10
drag, startPoint x: 594, startPoint y: 307, endPoint x: 560, endPoint y: 288, distance: 38.4
click at [560, 291] on p "Scheduled Start:" at bounding box center [555, 296] width 51 height 10
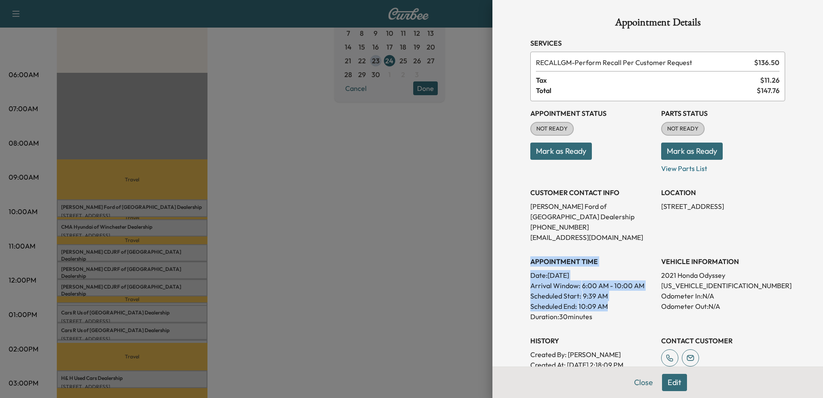
drag, startPoint x: 528, startPoint y: 294, endPoint x: 501, endPoint y: 246, distance: 55.3
click at [501, 246] on div "Appointment Details Services RECALLGM - Perform Recall Per Customer Request $ 1…" at bounding box center [657, 199] width 331 height 398
click at [609, 301] on div "Scheduled End: 10:09 AM" at bounding box center [592, 306] width 124 height 10
drag, startPoint x: 572, startPoint y: 300, endPoint x: 524, endPoint y: 238, distance: 78.9
click at [530, 238] on div "Appointment Status NOT READY Mark as Ready Parts Status NOT READY Mark as Ready…" at bounding box center [657, 245] width 255 height 289
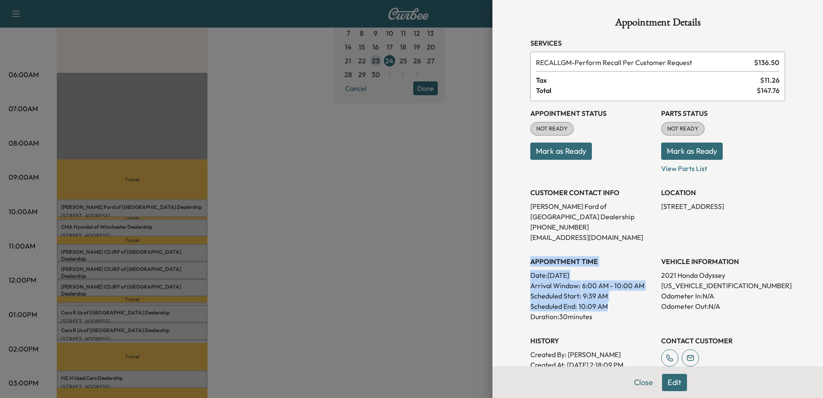
drag, startPoint x: 524, startPoint y: 238, endPoint x: 583, endPoint y: 302, distance: 86.8
click at [581, 301] on p "10:09 AM" at bounding box center [592, 306] width 29 height 10
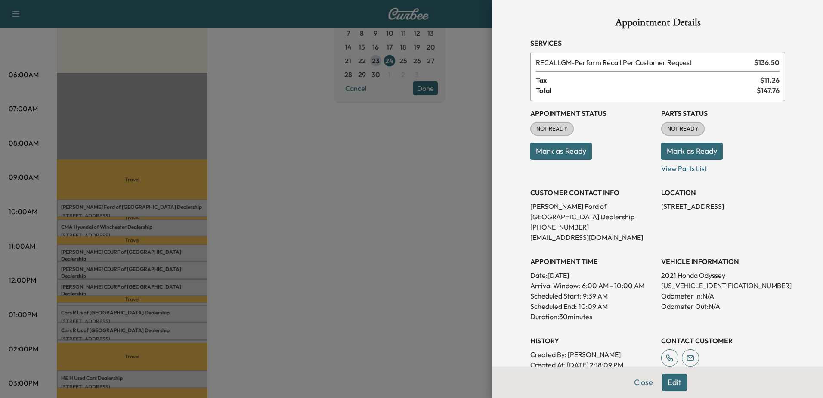
click at [586, 311] on p "Duration: 30 minutes" at bounding box center [592, 316] width 124 height 10
drag, startPoint x: 586, startPoint y: 306, endPoint x: 590, endPoint y: 315, distance: 9.8
click at [592, 328] on div "History Created By : [PERSON_NAME] Created At : [DATE] 2:18:09 PM Modified By :…" at bounding box center [592, 359] width 124 height 62
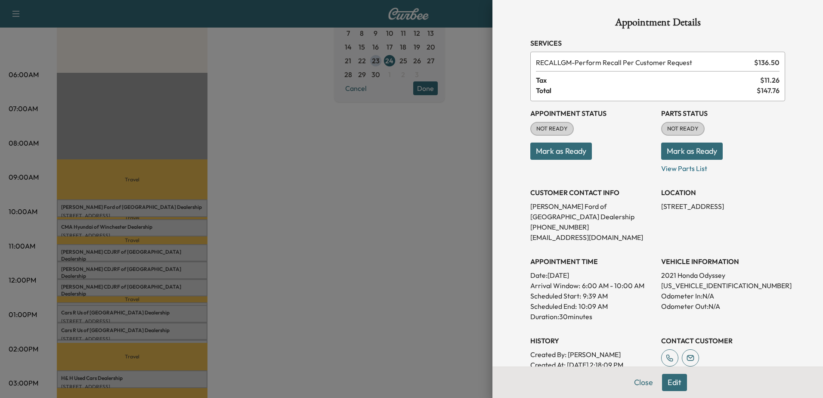
click at [587, 311] on p "Duration: 30 minutes" at bounding box center [592, 316] width 124 height 10
click at [594, 328] on div "History Created By : [PERSON_NAME] Created At : [DATE] 2:18:09 PM Modified By :…" at bounding box center [592, 359] width 124 height 62
drag, startPoint x: 603, startPoint y: 344, endPoint x: 517, endPoint y: 254, distance: 124.5
click at [520, 254] on div "Appointment Details Services RECALLGM - Perform Recall Per Customer Request $ 1…" at bounding box center [657, 274] width 275 height 549
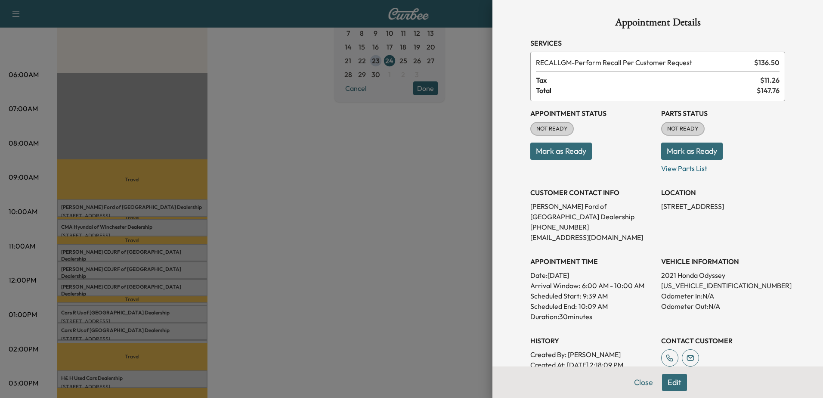
click at [605, 349] on p "Created By : [PERSON_NAME]" at bounding box center [592, 354] width 124 height 10
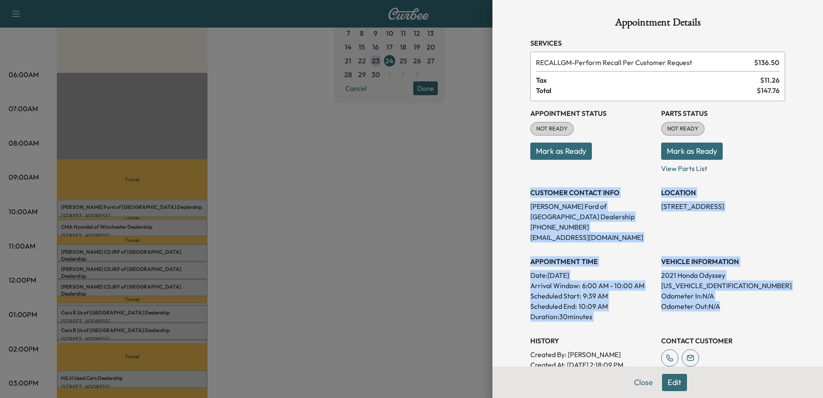
drag, startPoint x: 718, startPoint y: 294, endPoint x: 508, endPoint y: 186, distance: 236.2
click at [508, 186] on div "Appointment Details Services RECALLGM - Perform Recall Per Customer Request $ 1…" at bounding box center [657, 199] width 331 height 398
drag, startPoint x: 508, startPoint y: 186, endPoint x: 597, endPoint y: 229, distance: 98.9
click at [597, 232] on p "[EMAIL_ADDRESS][DOMAIN_NAME]" at bounding box center [592, 237] width 124 height 10
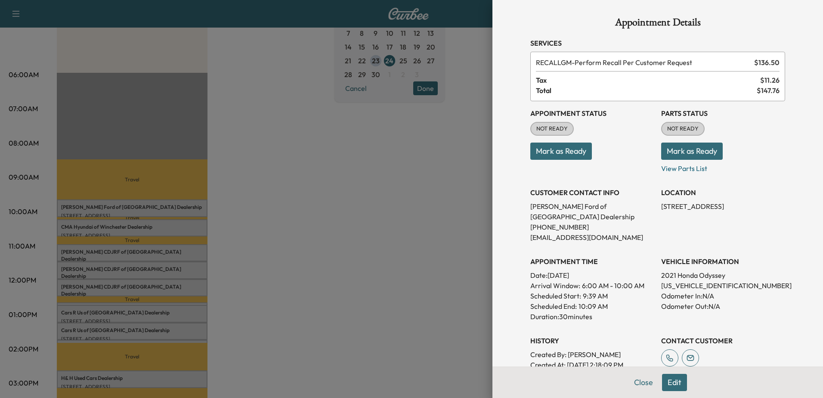
click at [351, 189] on div at bounding box center [411, 199] width 823 height 398
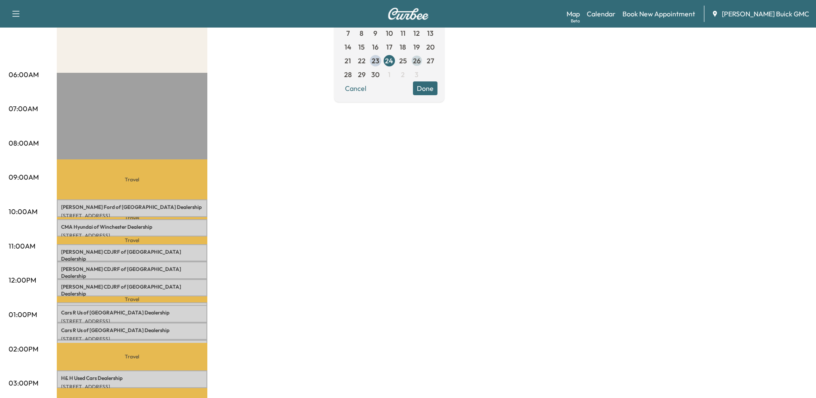
click at [421, 61] on span "26" at bounding box center [417, 61] width 8 height 10
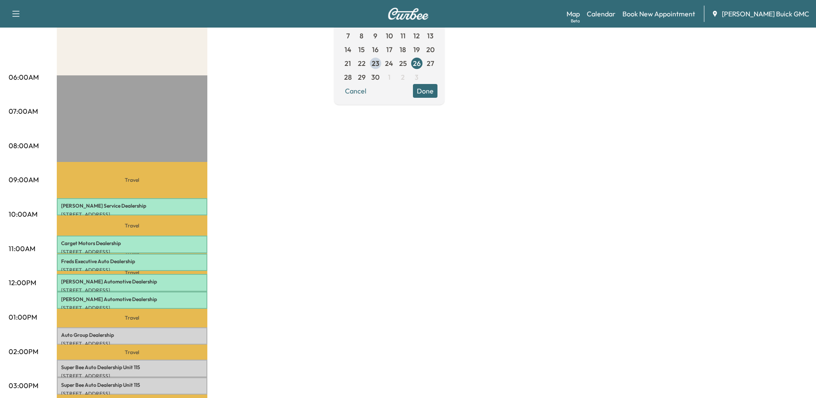
scroll to position [129, 0]
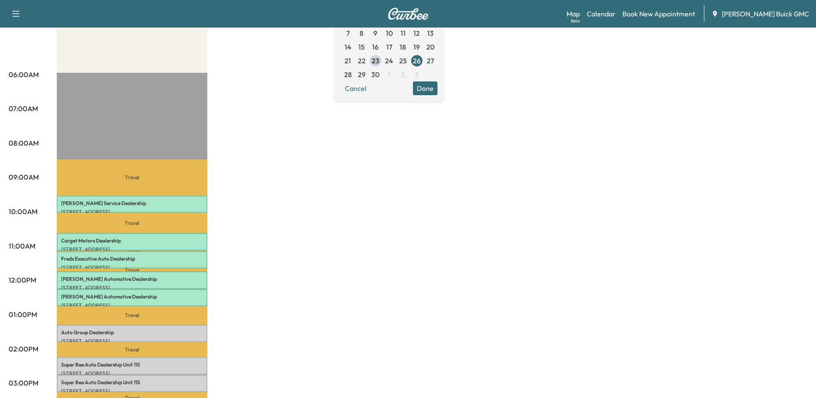
drag, startPoint x: 309, startPoint y: 238, endPoint x: 300, endPoint y: 241, distance: 9.0
click at [309, 238] on div "MobileService+ Revenue $ 409.50 Work Time 240 mins Transit Time 184 mins Travel…" at bounding box center [432, 306] width 751 height 646
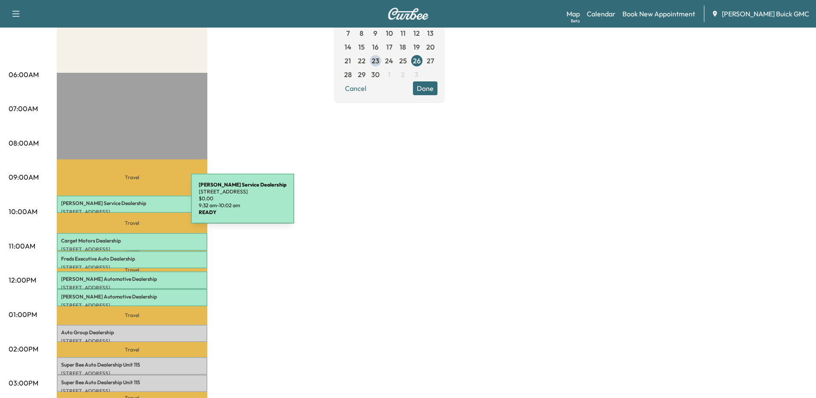
click at [122, 201] on p "[PERSON_NAME] Service Dealership" at bounding box center [132, 203] width 142 height 7
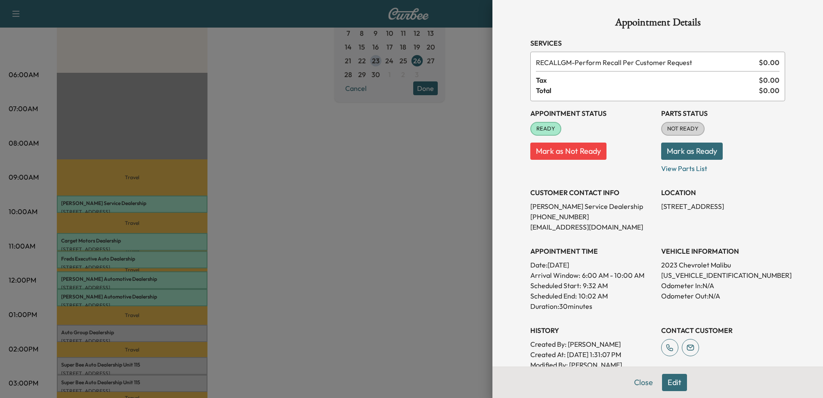
click at [180, 240] on div at bounding box center [411, 199] width 823 height 398
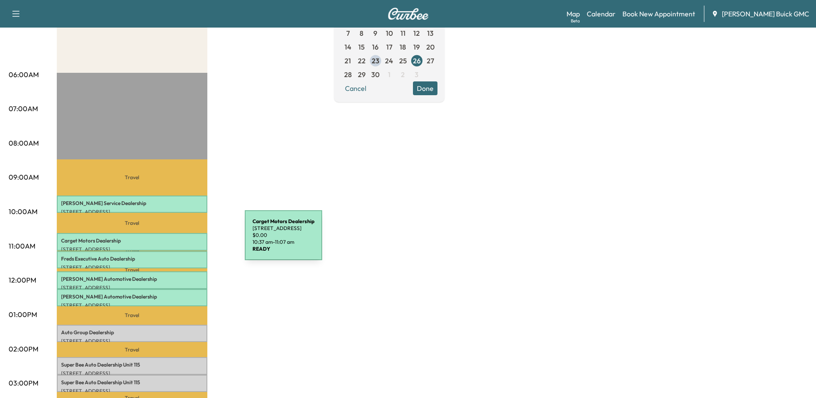
click at [180, 240] on p "Carget Motors Dealership" at bounding box center [132, 240] width 142 height 7
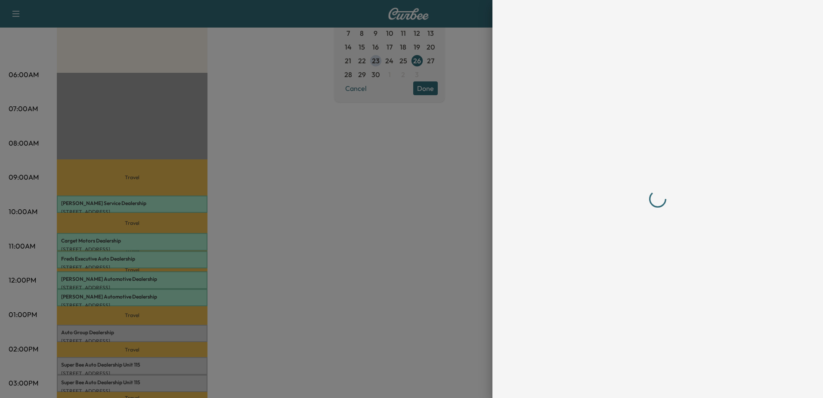
click at [112, 258] on div at bounding box center [411, 199] width 823 height 398
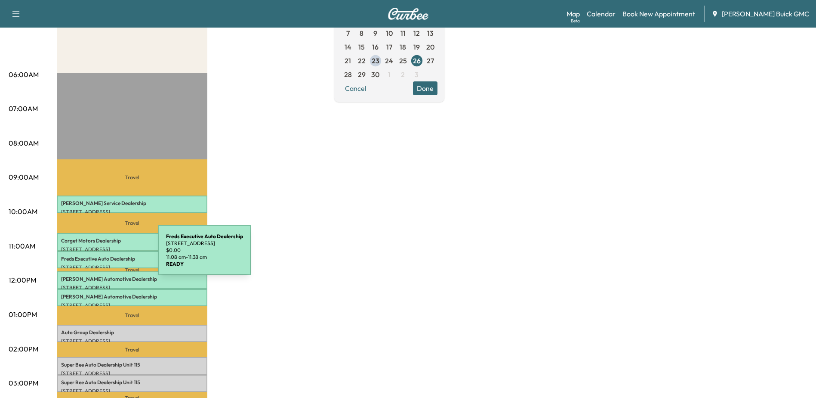
click at [94, 256] on p "Freds Executive Auto Dealership" at bounding box center [132, 258] width 142 height 7
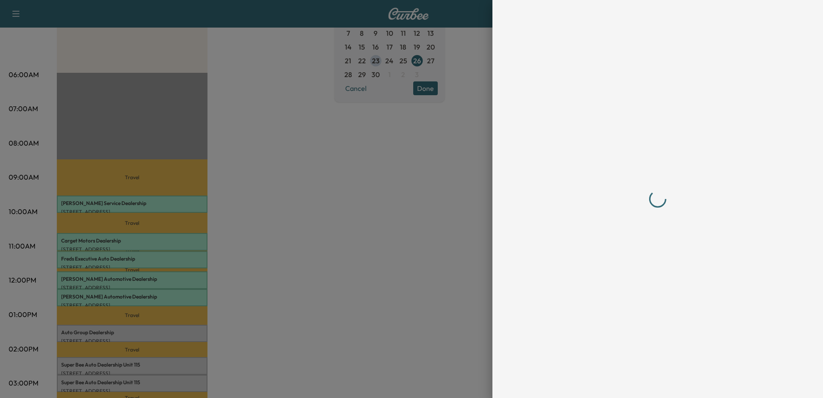
click at [680, 273] on div at bounding box center [657, 198] width 255 height 363
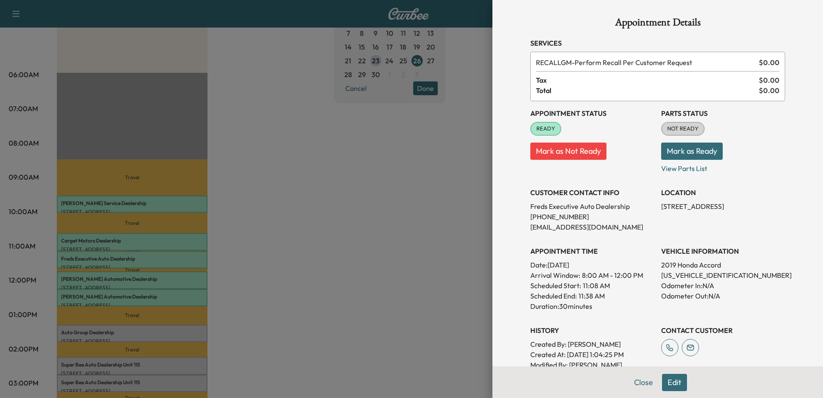
click at [683, 272] on p "[US_VEHICLE_IDENTIFICATION_NUMBER]" at bounding box center [723, 275] width 124 height 10
copy p "[US_VEHICLE_IDENTIFICATION_NUMBER]"
click at [102, 280] on div at bounding box center [411, 199] width 823 height 398
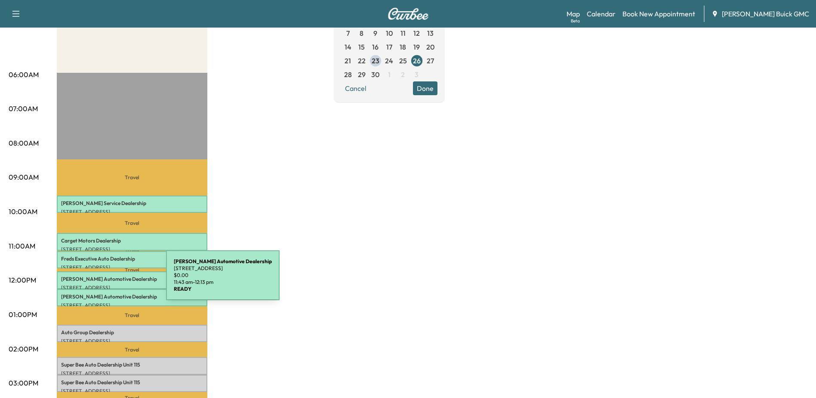
click at [102, 280] on div "[PERSON_NAME] Automotive Dealership [STREET_ADDRESS] $ 0.00 11:43 am - 12:13 pm" at bounding box center [132, 279] width 151 height 17
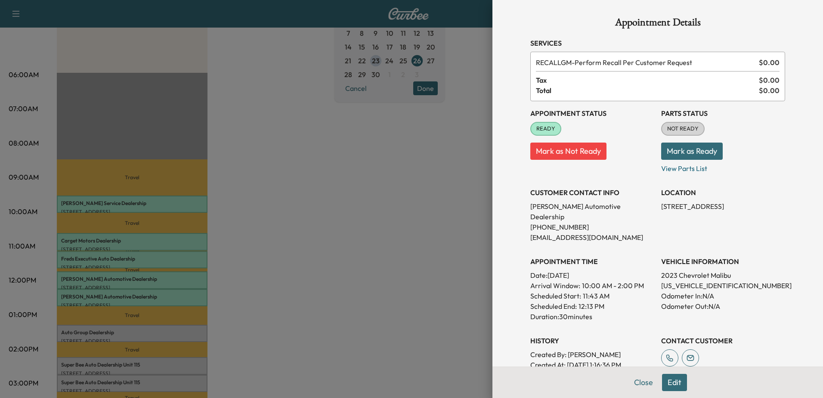
click at [96, 289] on div at bounding box center [411, 199] width 823 height 398
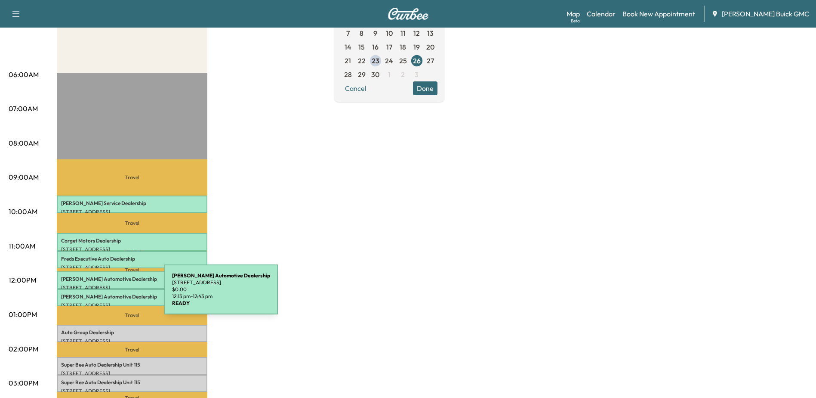
click at [100, 294] on p "[PERSON_NAME] Automotive Dealership" at bounding box center [132, 296] width 142 height 7
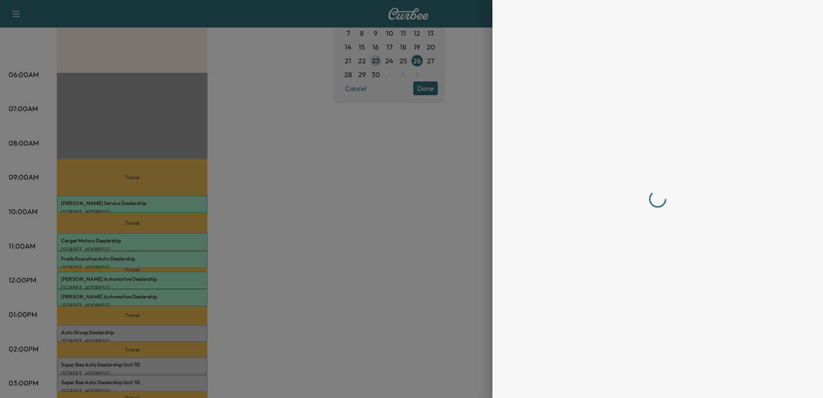
click at [88, 325] on div at bounding box center [411, 199] width 823 height 398
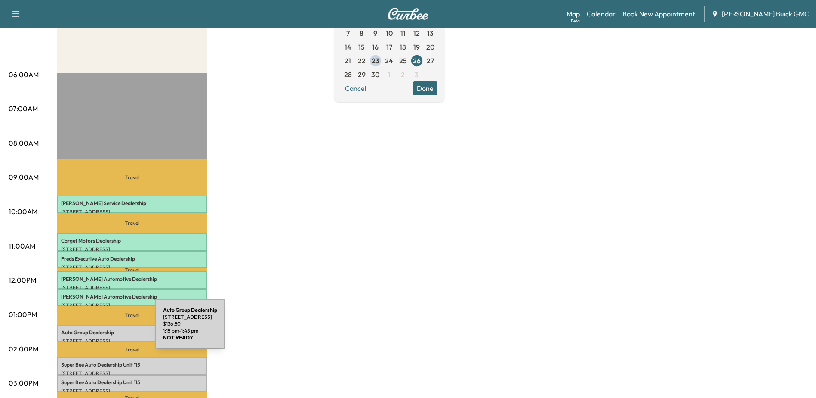
click at [91, 329] on p "Auto Group Dealership" at bounding box center [132, 332] width 142 height 7
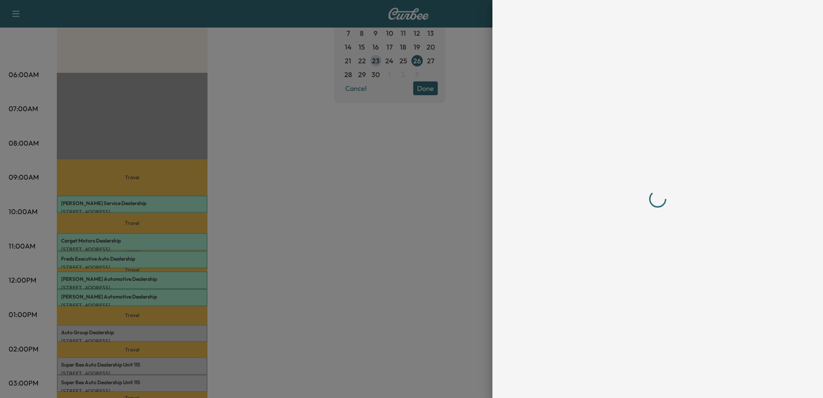
click at [672, 274] on div at bounding box center [657, 198] width 255 height 363
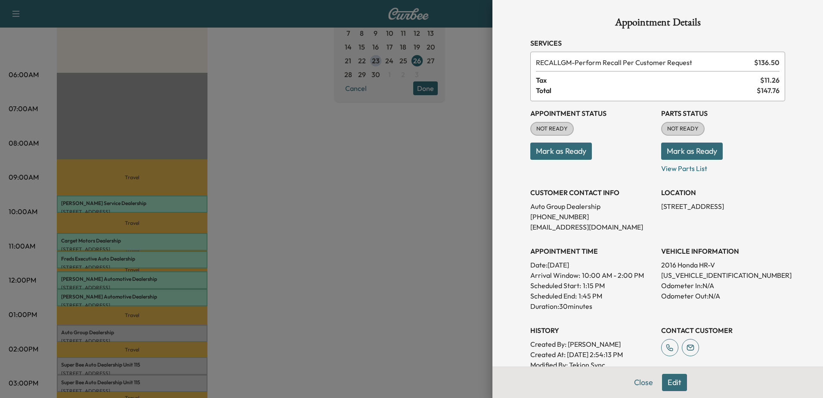
click at [672, 274] on p "[US_VEHICLE_IDENTIFICATION_NUMBER]" at bounding box center [723, 275] width 124 height 10
copy p "[US_VEHICLE_IDENTIFICATION_NUMBER]"
click at [225, 286] on div at bounding box center [411, 199] width 823 height 398
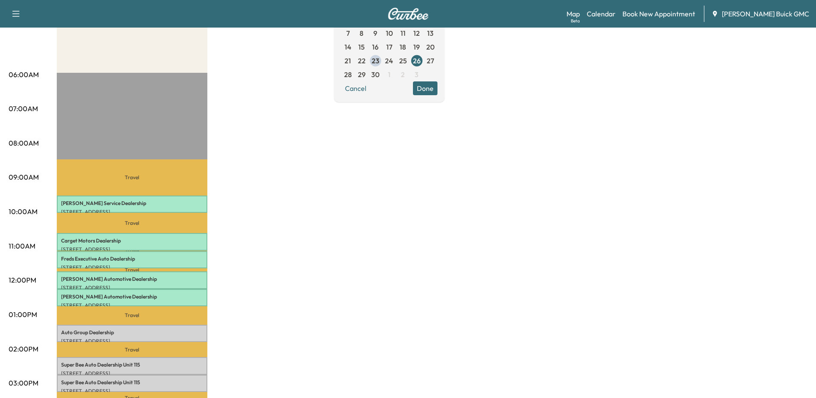
scroll to position [215, 0]
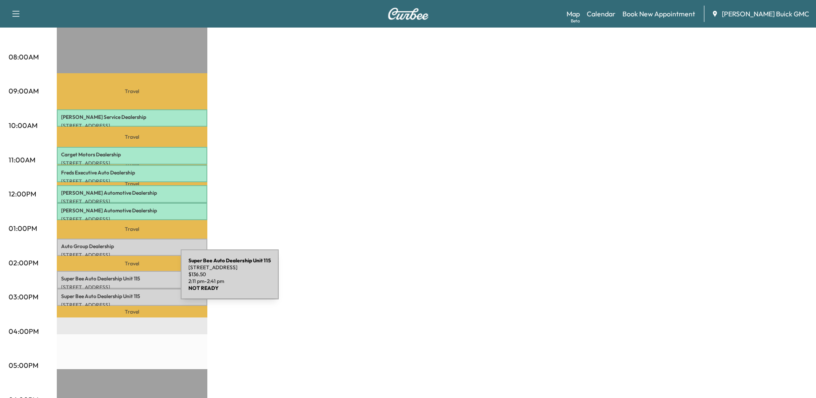
click at [116, 279] on div "Super Bee Auto Dealership [STREET_ADDRESS] $ 136.50 2:11 pm - 2:41 pm" at bounding box center [132, 279] width 151 height 17
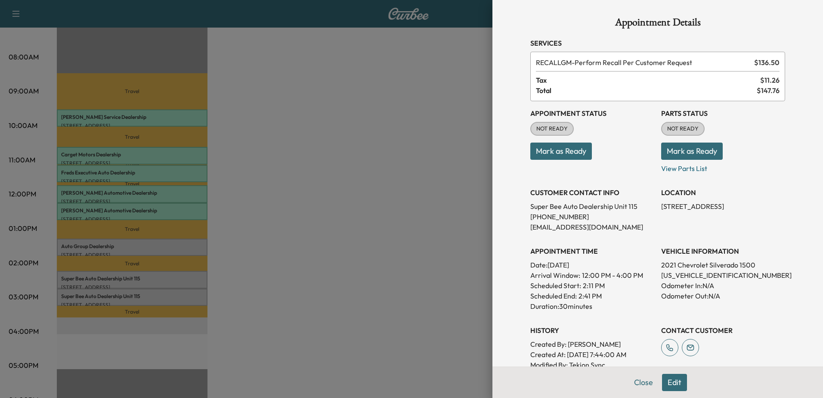
click at [133, 297] on div at bounding box center [411, 199] width 823 height 398
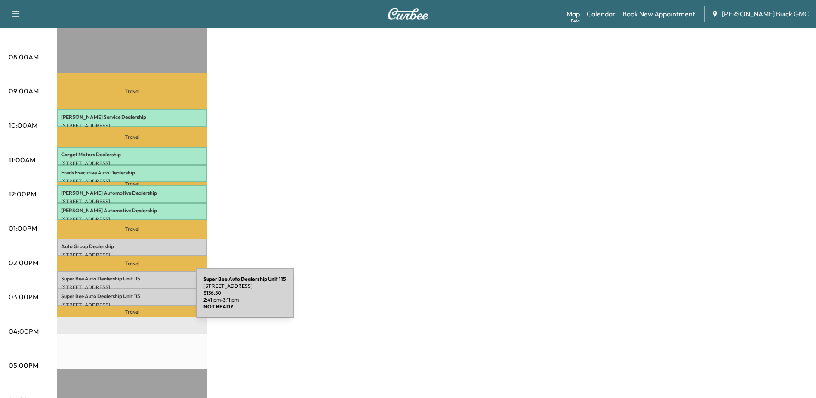
click at [131, 301] on p "[STREET_ADDRESS]" at bounding box center [132, 304] width 142 height 7
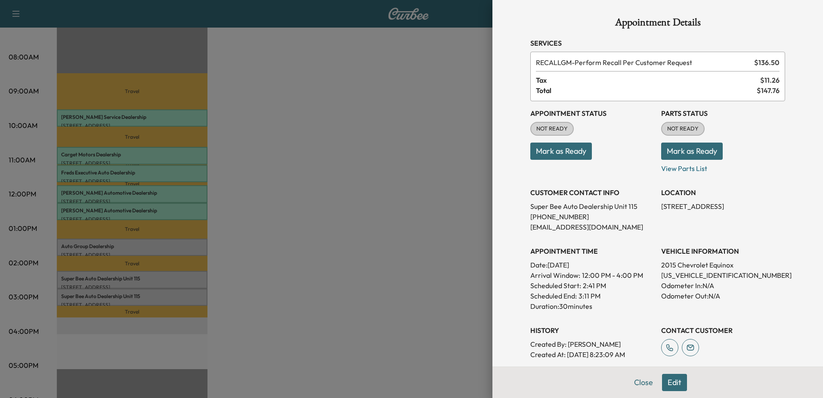
click at [269, 212] on div at bounding box center [411, 199] width 823 height 398
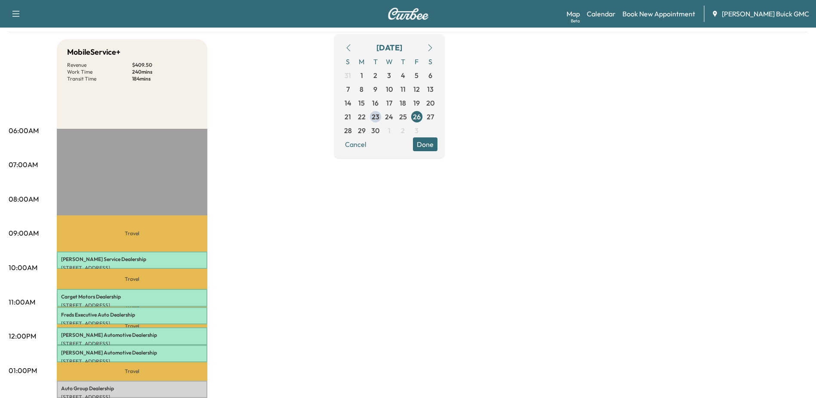
scroll to position [86, 0]
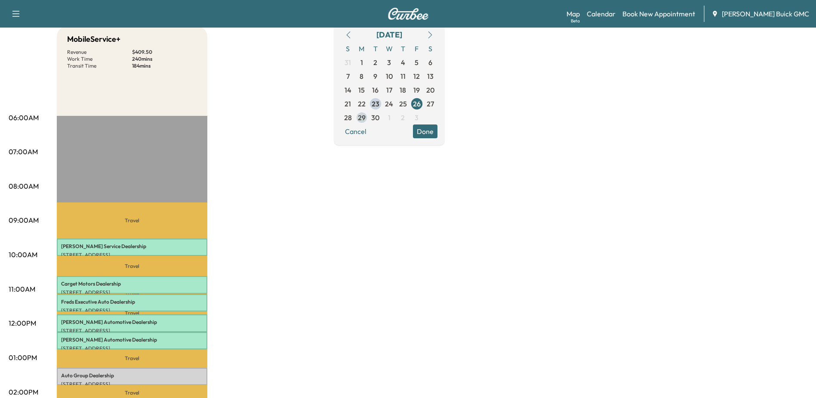
click at [366, 118] on span "29" at bounding box center [362, 117] width 8 height 10
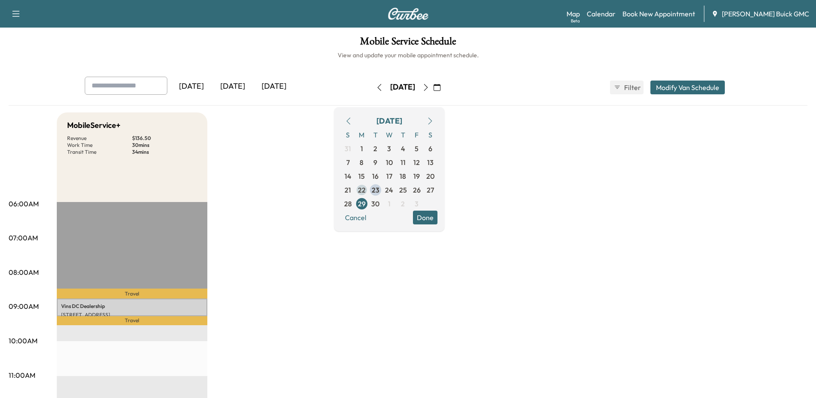
click at [366, 191] on span "22" at bounding box center [362, 190] width 8 height 10
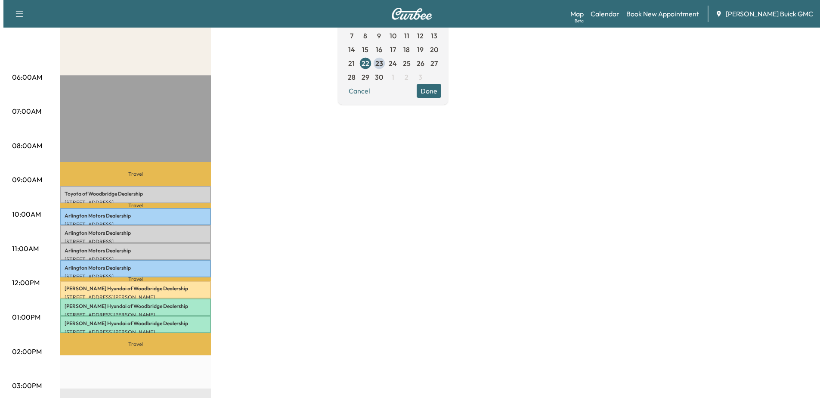
scroll to position [129, 0]
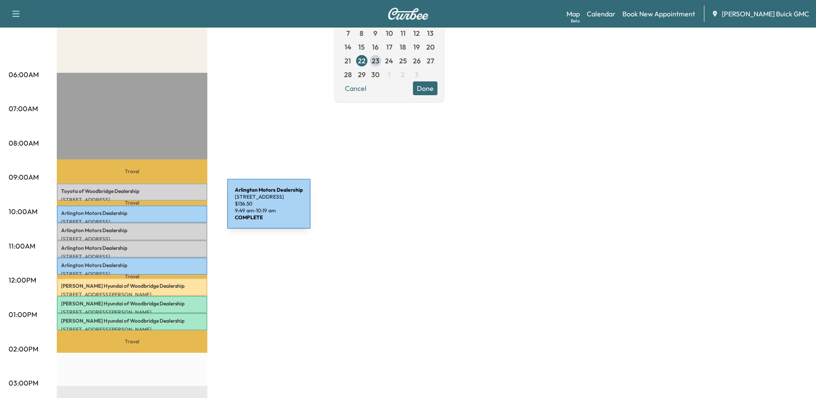
click at [159, 210] on p "Arlington Motors Dealership" at bounding box center [132, 213] width 142 height 7
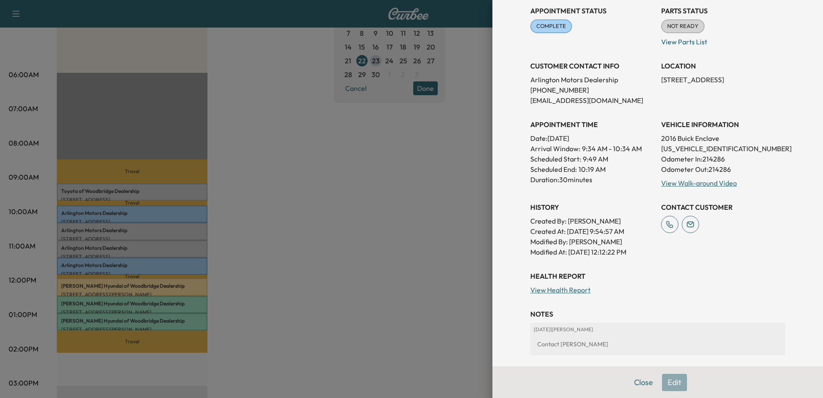
scroll to position [17, 0]
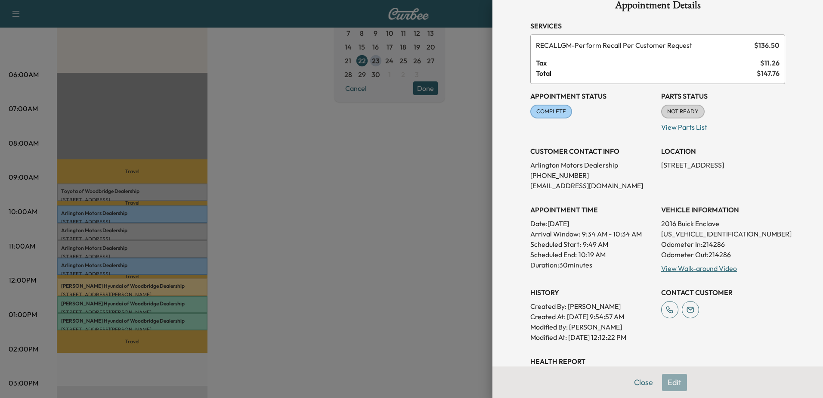
click at [105, 226] on div at bounding box center [411, 199] width 823 height 398
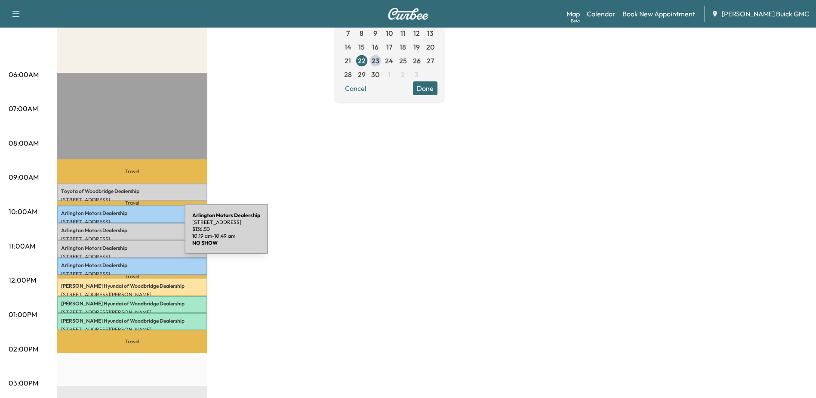
click at [121, 232] on div "Arlington Motors Dealership [STREET_ADDRESS] $ 136.50 10:19 am - 10:49 am" at bounding box center [132, 231] width 151 height 17
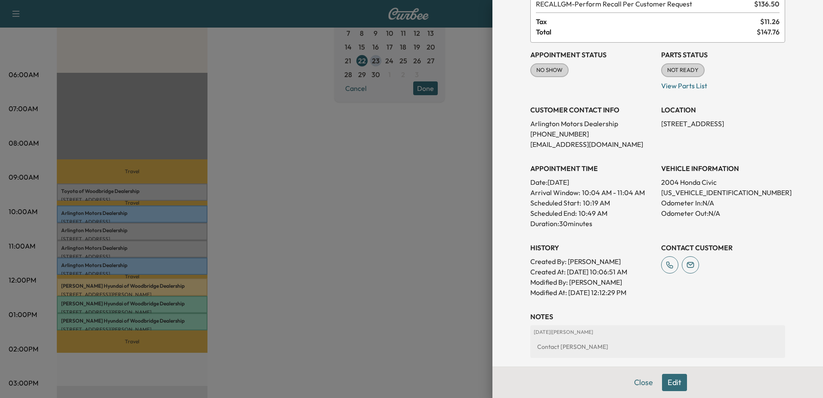
scroll to position [0, 0]
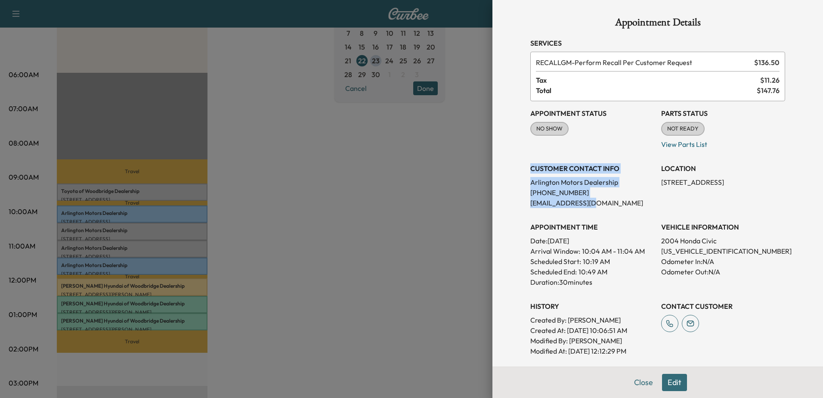
drag, startPoint x: 591, startPoint y: 199, endPoint x: 511, endPoint y: 159, distance: 89.9
click at [511, 159] on div "Appointment Details Services RECALLGM - Perform Recall Per Customer Request $ 1…" at bounding box center [657, 199] width 331 height 398
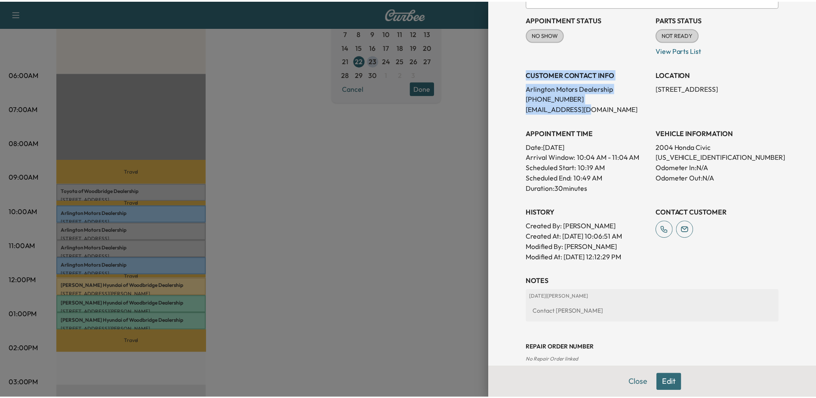
scroll to position [148, 0]
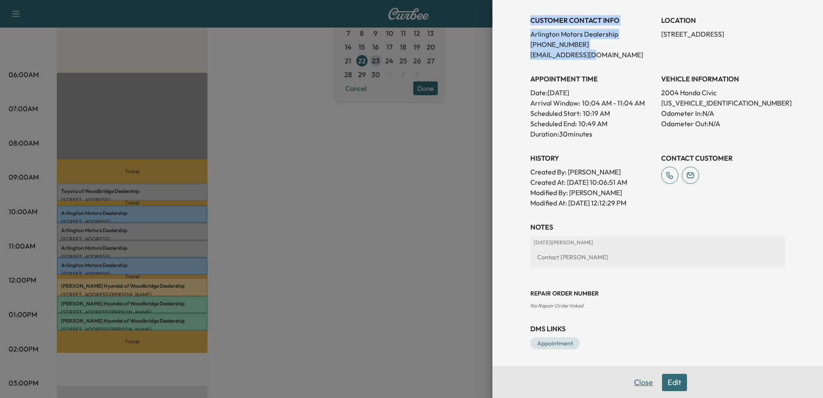
click at [634, 380] on button "Close" at bounding box center [643, 382] width 30 height 17
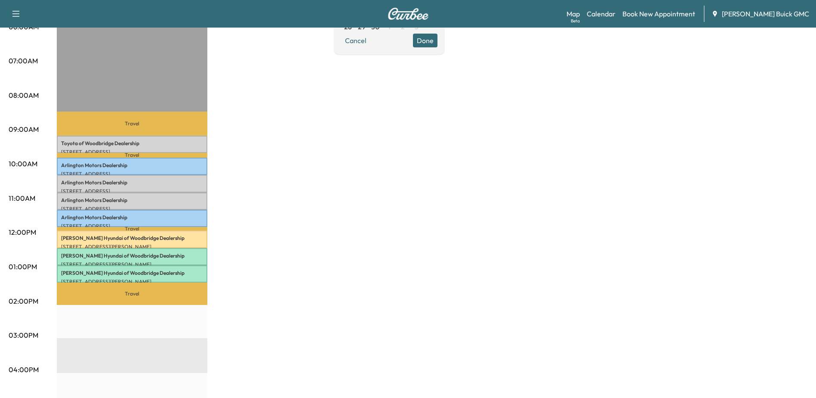
scroll to position [68, 0]
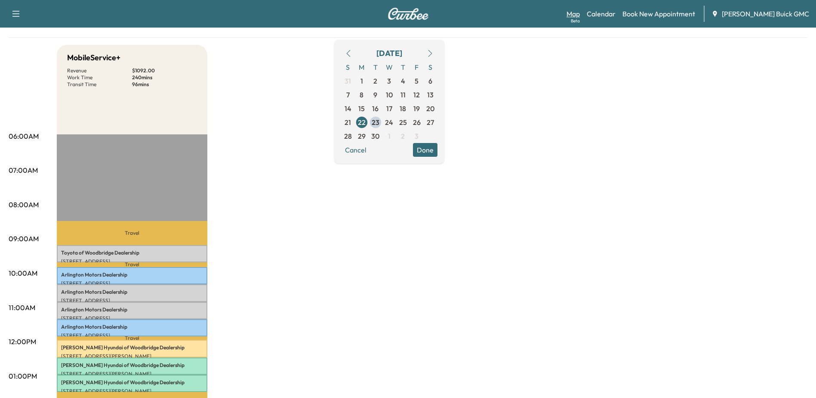
click at [580, 14] on link "Map Beta" at bounding box center [573, 14] width 13 height 10
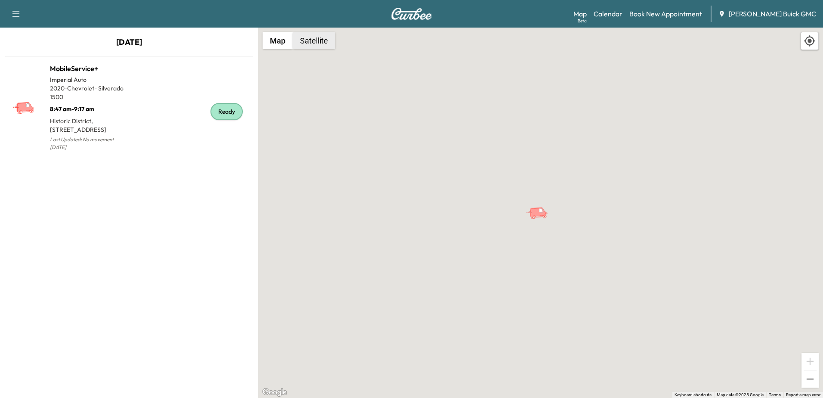
click at [325, 42] on button "Satellite" at bounding box center [314, 40] width 43 height 17
